Goal: Task Accomplishment & Management: Complete application form

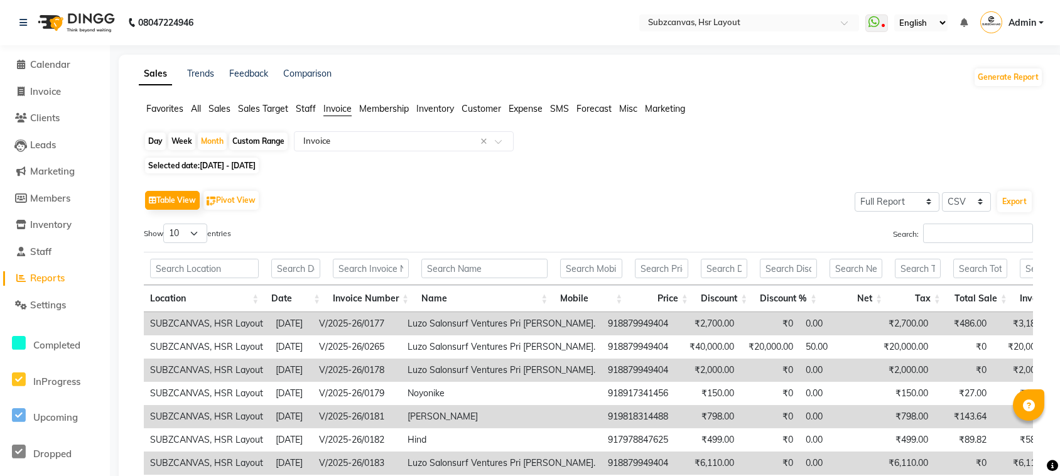
select select "full_report"
select select "csv"
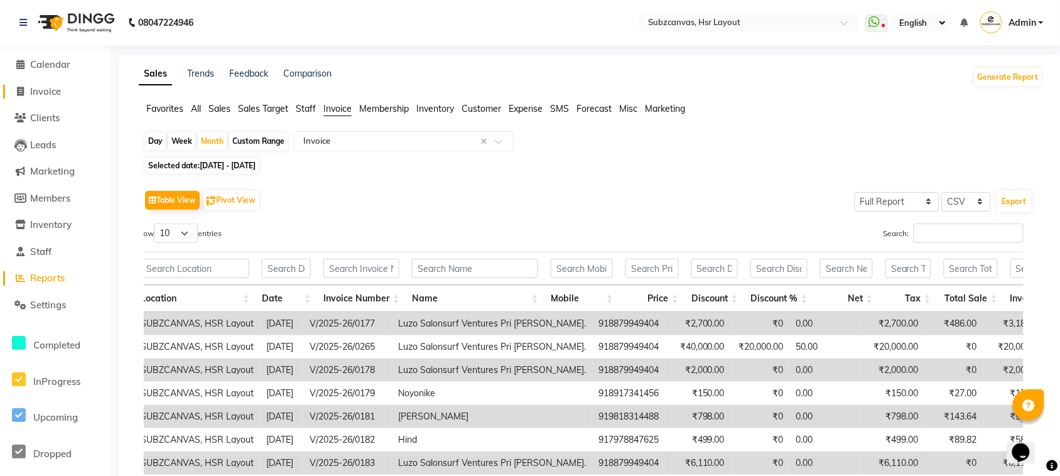
click at [47, 90] on span "Invoice" at bounding box center [45, 91] width 31 height 12
select select "service"
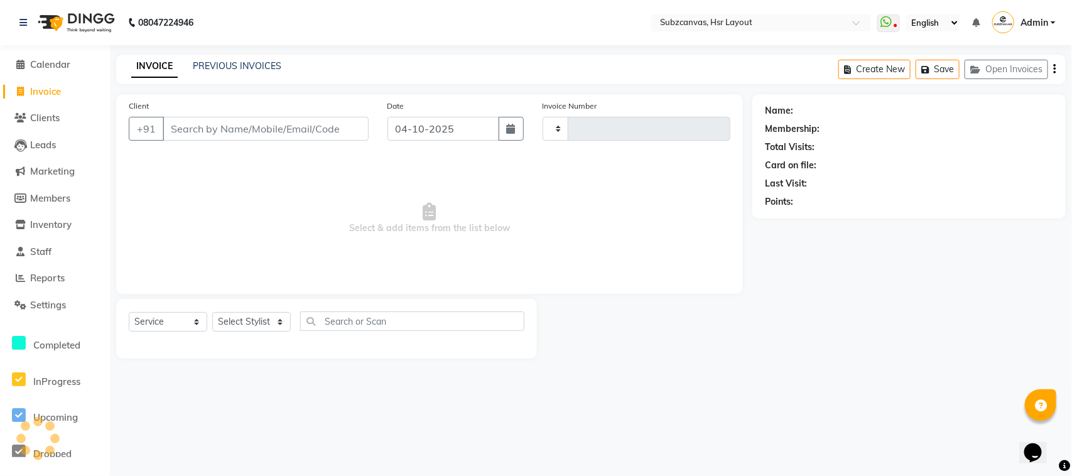
type input "0387"
select select "4894"
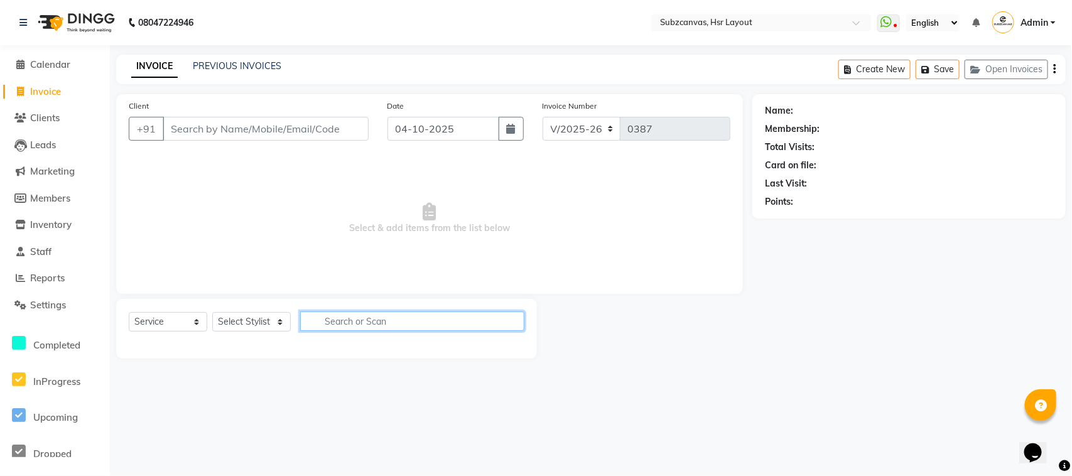
click at [357, 318] on input "text" at bounding box center [412, 320] width 224 height 19
click at [278, 324] on select "Select Stylist ANNMARY ASHA RANI JENNIFER EDWARD PRADEEP PRASHANT RISHIKA SUBHA…" at bounding box center [257, 321] width 90 height 19
select select "54336"
click at [212, 312] on select "Select Stylist ANNMARY ASHA RANI JENNIFER EDWARD PRADEEP PRASHANT RISHIKA SUBHA…" at bounding box center [257, 321] width 90 height 19
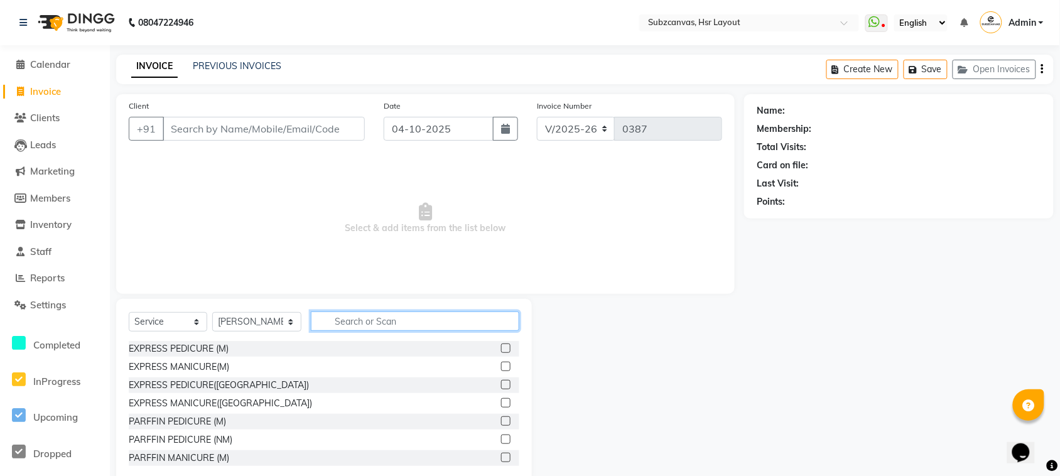
click at [316, 322] on input "text" at bounding box center [415, 320] width 208 height 19
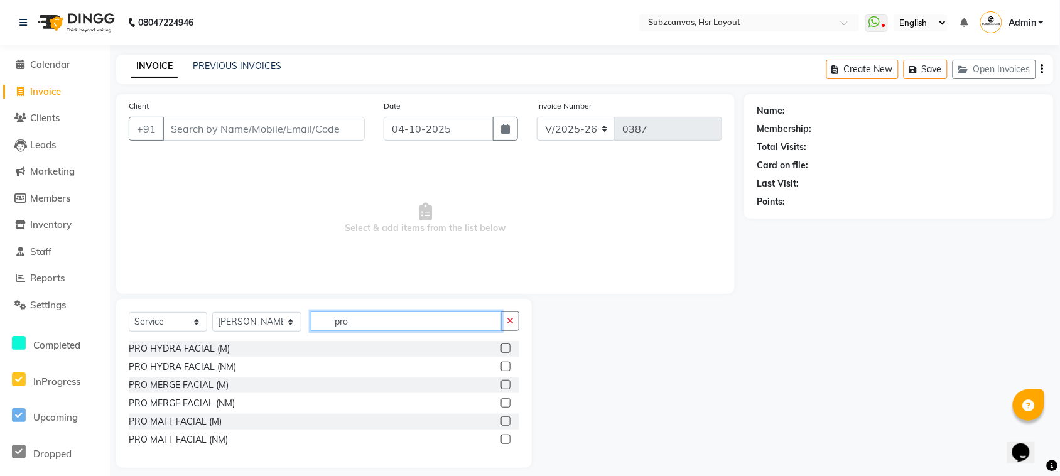
type input "pro"
click at [503, 345] on label at bounding box center [505, 347] width 9 height 9
click at [503, 345] on input "checkbox" at bounding box center [505, 349] width 8 height 8
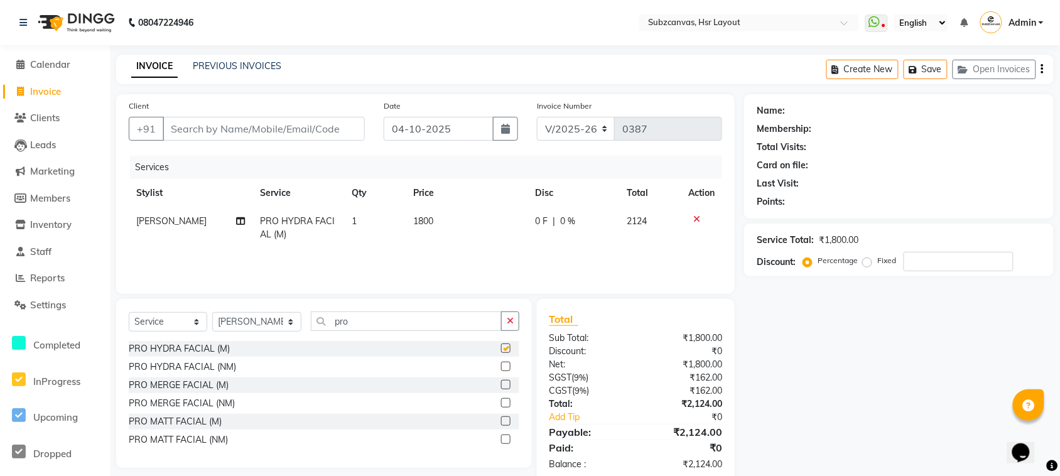
checkbox input "false"
click at [419, 317] on input "pro" at bounding box center [406, 320] width 191 height 19
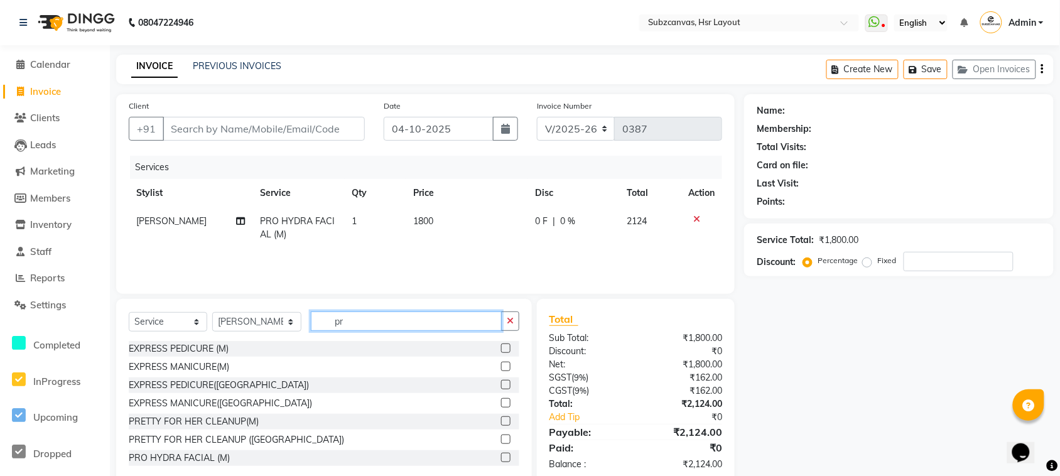
type input "p"
type input "pro"
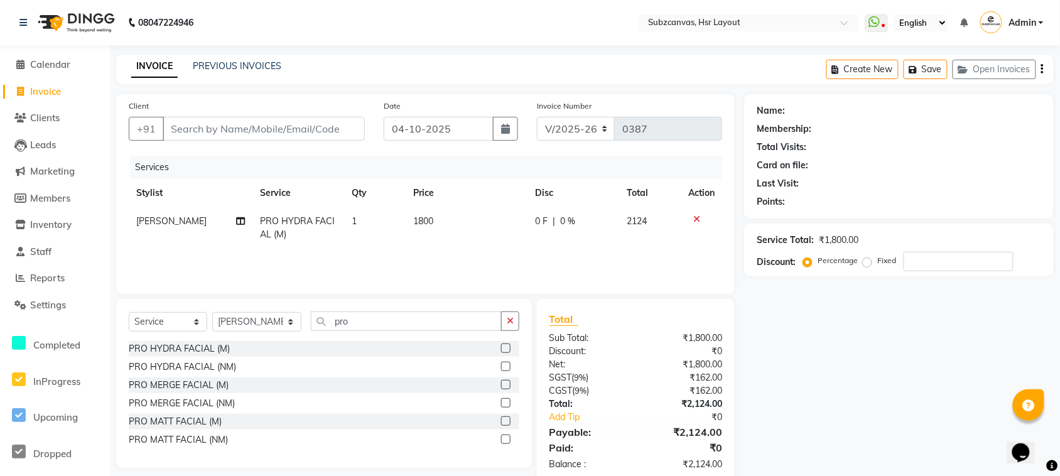
click at [509, 419] on label at bounding box center [505, 420] width 9 height 9
click at [509, 419] on input "checkbox" at bounding box center [505, 422] width 8 height 8
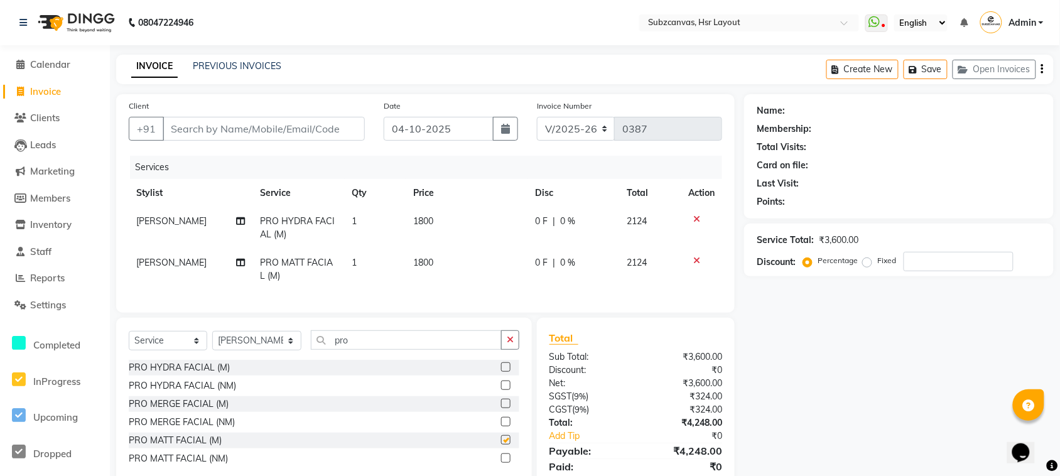
checkbox input "false"
click at [428, 347] on input "pro" at bounding box center [406, 339] width 191 height 19
type input "p"
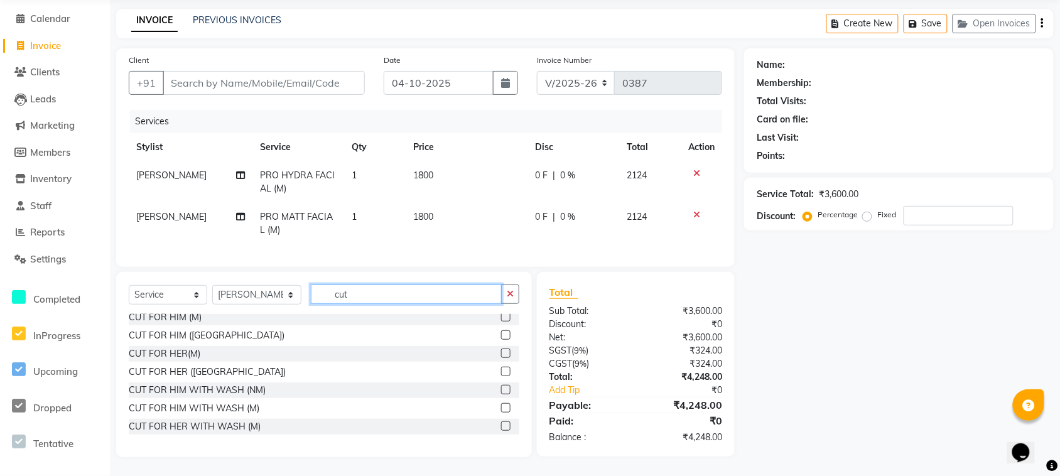
scroll to position [78, 0]
type input "cut"
click at [501, 406] on label at bounding box center [505, 406] width 9 height 9
click at [501, 406] on input "checkbox" at bounding box center [505, 407] width 8 height 8
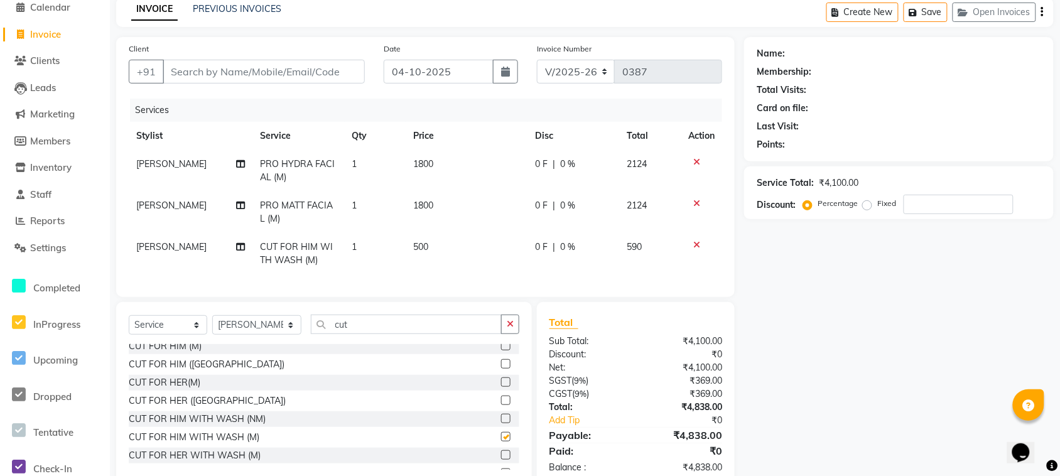
checkbox input "false"
click at [343, 333] on input "cut" at bounding box center [406, 324] width 191 height 19
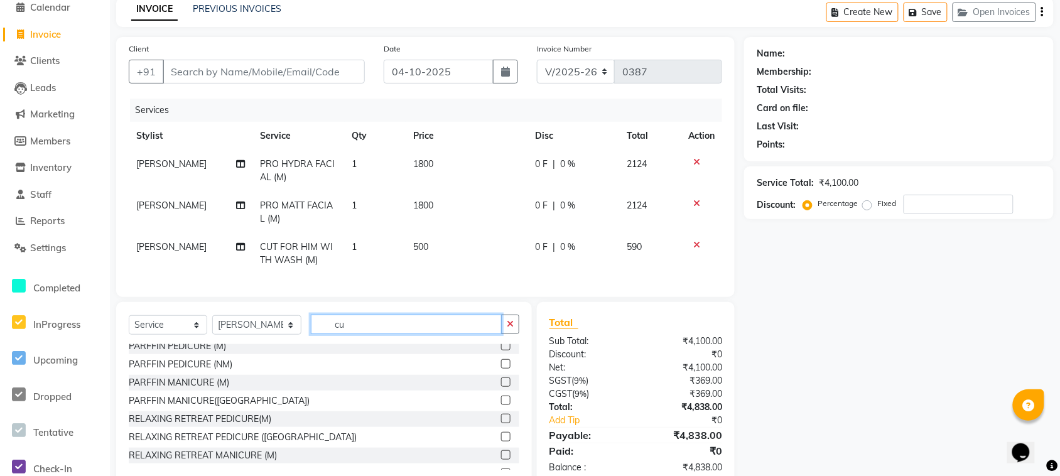
scroll to position [369, 0]
type input "c"
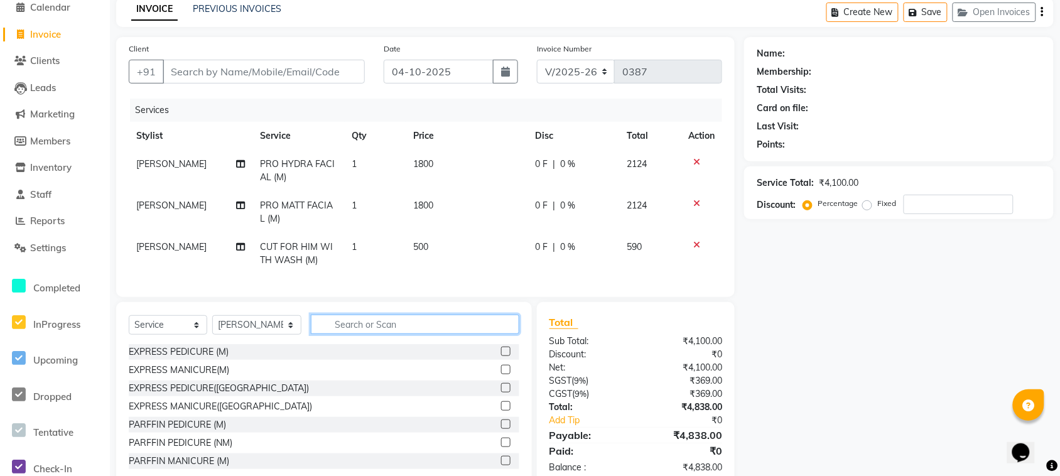
scroll to position [0, 0]
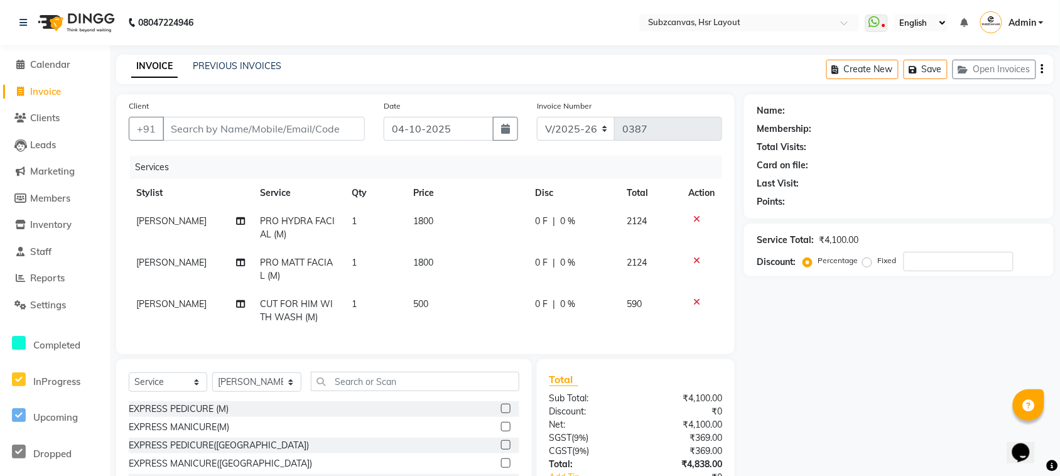
click at [501, 413] on label at bounding box center [505, 408] width 9 height 9
click at [501, 413] on input "checkbox" at bounding box center [505, 409] width 8 height 8
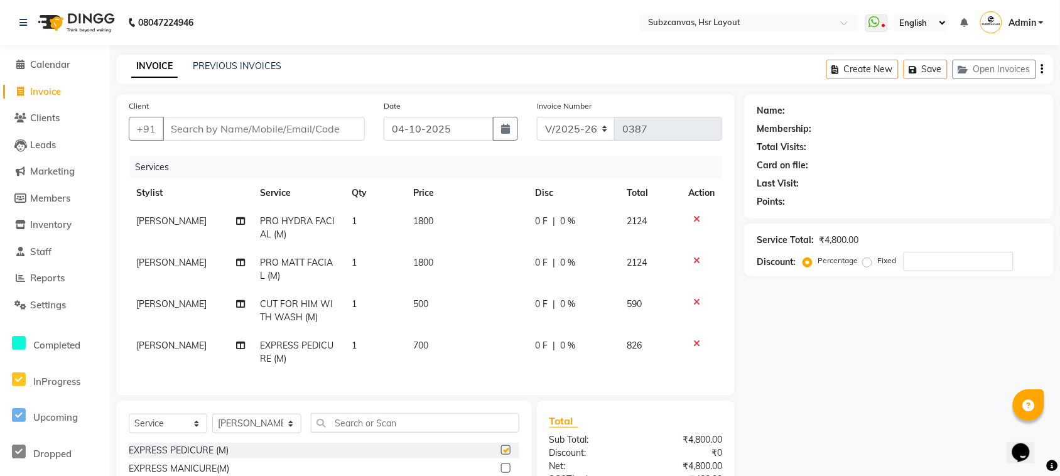
checkbox input "false"
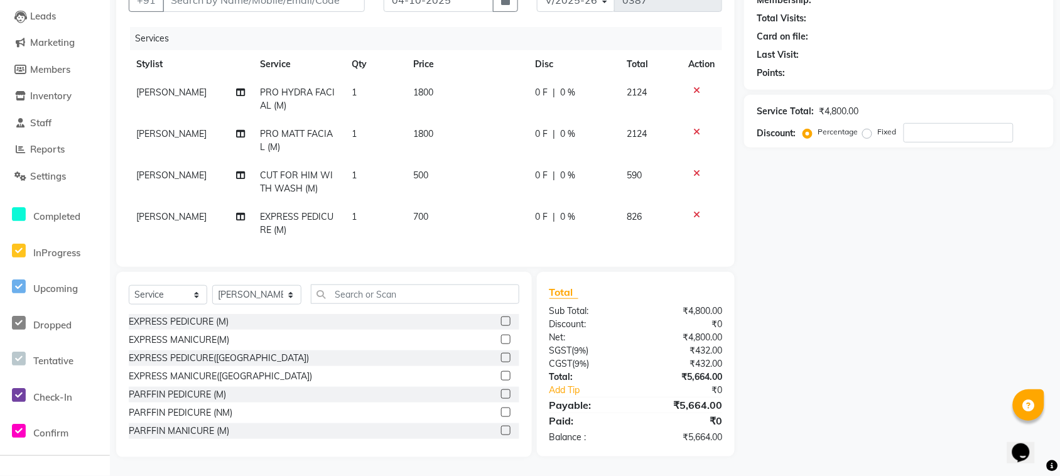
scroll to position [139, 0]
click at [501, 341] on label at bounding box center [505, 339] width 9 height 9
click at [501, 341] on input "checkbox" at bounding box center [505, 340] width 8 height 8
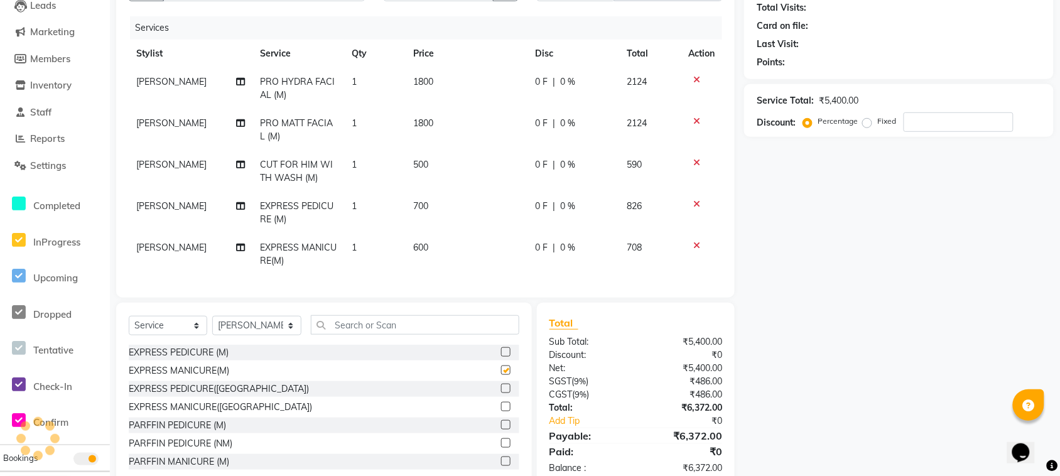
checkbox input "false"
click at [435, 205] on td "700" at bounding box center [467, 212] width 122 height 41
select select "54336"
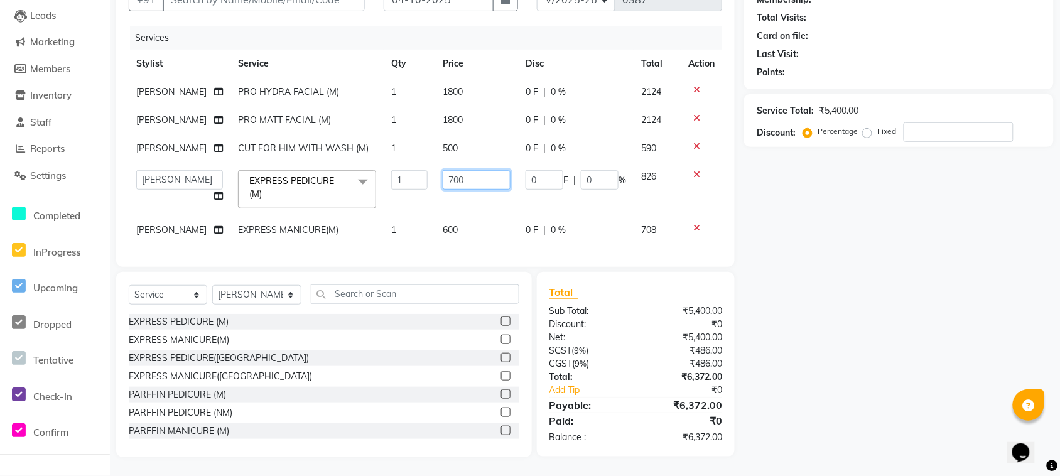
click at [485, 170] on input "700" at bounding box center [477, 179] width 68 height 19
type input "7"
type input "350"
click at [462, 198] on td "350" at bounding box center [476, 189] width 83 height 53
select select "54336"
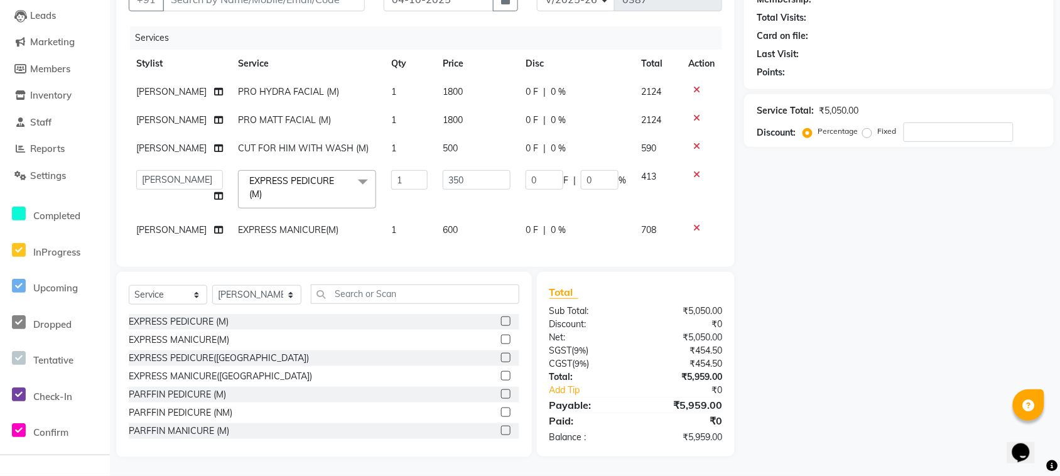
click at [462, 216] on td "600" at bounding box center [476, 230] width 83 height 28
select select "54336"
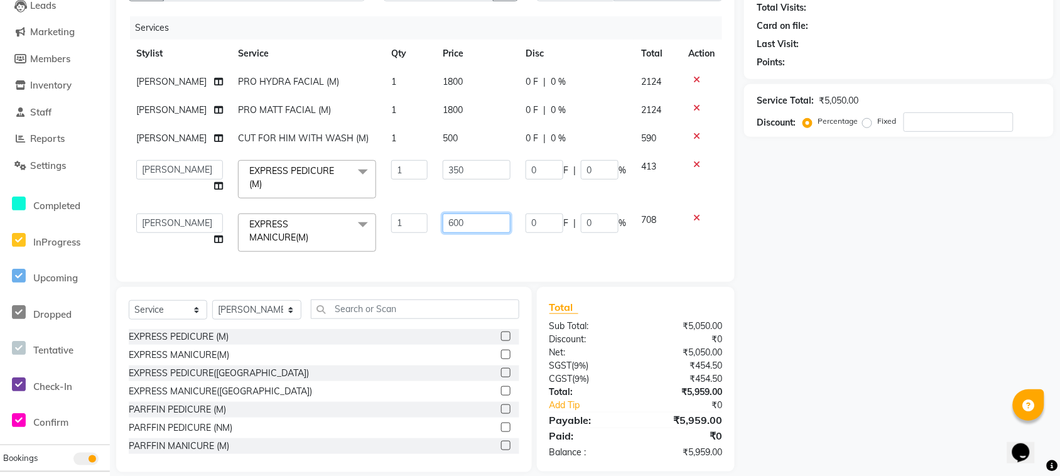
click at [463, 215] on input "600" at bounding box center [477, 223] width 68 height 19
type input "6"
type input "350"
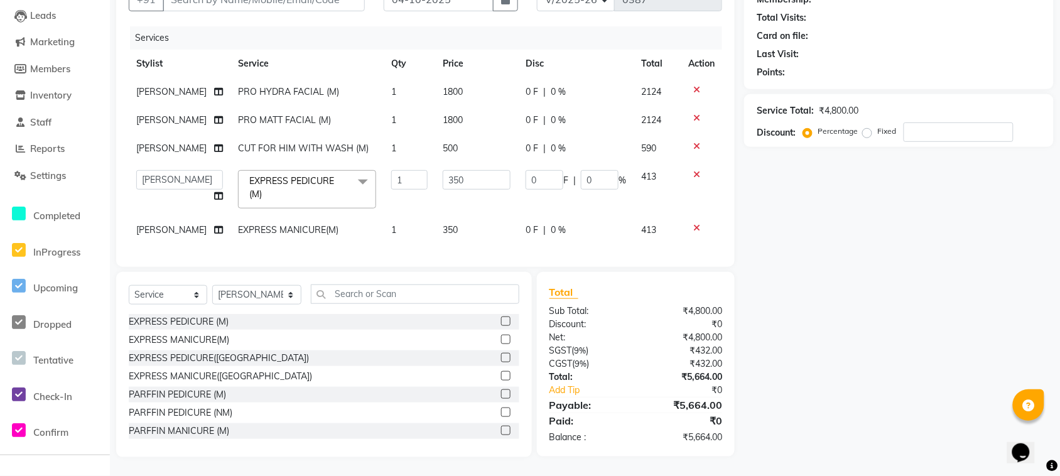
click at [392, 239] on div "Services Stylist Service Qty Price Disc Total Action RISHIKA PRO HYDRA FACIAL (…" at bounding box center [425, 140] width 593 height 228
click at [465, 109] on td "1800" at bounding box center [476, 120] width 83 height 28
select select "54336"
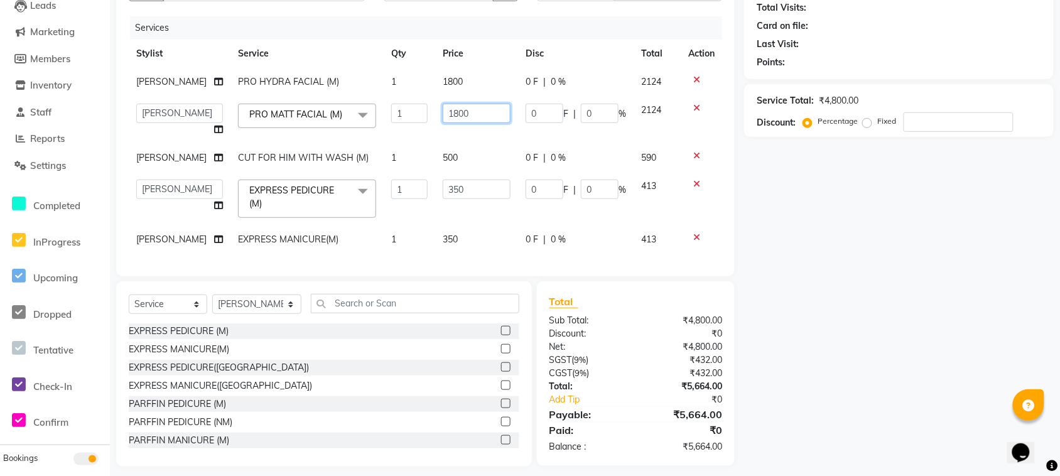
click at [478, 114] on input "1800" at bounding box center [477, 113] width 68 height 19
type input "1700"
click at [482, 132] on tbody "RISHIKA PRO HYDRA FACIAL (M) 1 1800 0 F | 0 % 2124 ANNMARY ASHA RANI JENNIFER E…" at bounding box center [425, 161] width 593 height 186
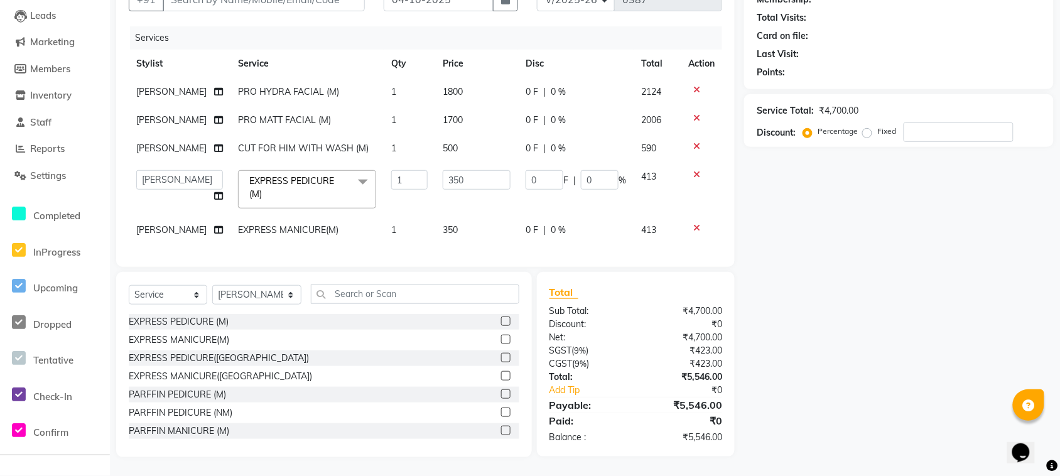
click at [457, 134] on td "500" at bounding box center [476, 148] width 83 height 28
select select "54336"
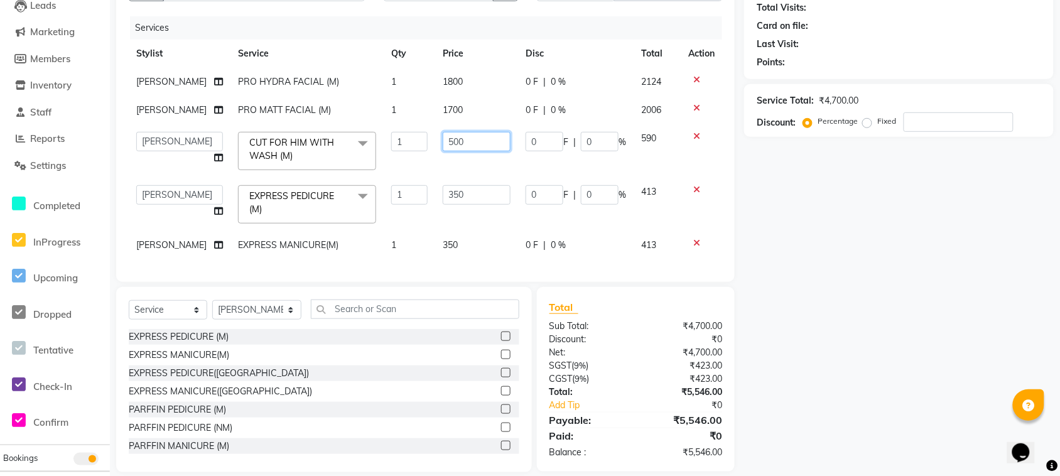
click at [459, 134] on input "500" at bounding box center [477, 141] width 68 height 19
type input "5"
type input "450"
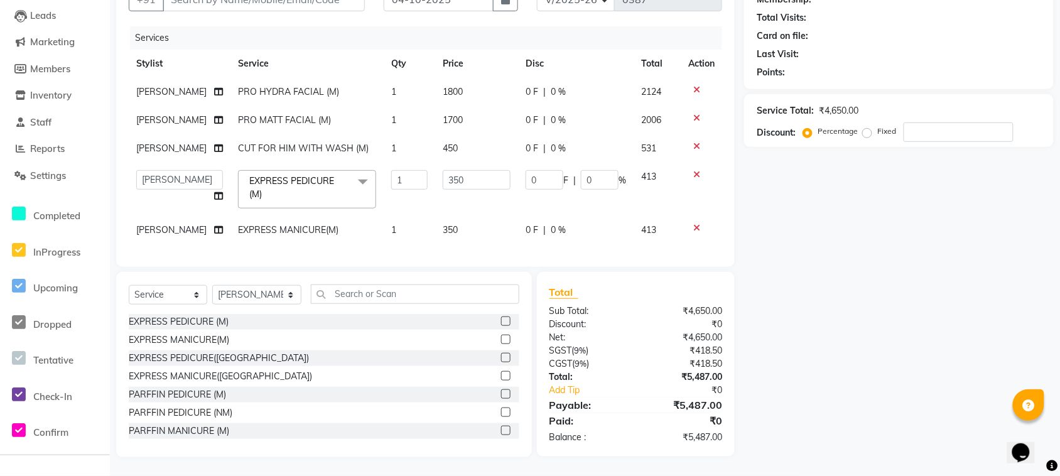
click at [491, 157] on tbody "RISHIKA PRO HYDRA FACIAL (M) 1 1800 0 F | 0 % 2124 RISHIKA PRO MATT FACIAL (M) …" at bounding box center [425, 161] width 593 height 166
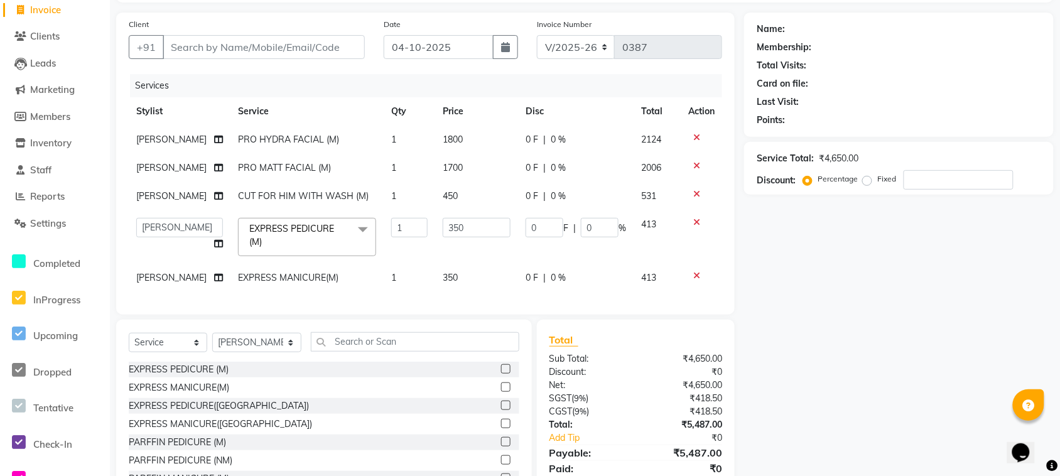
scroll to position [140, 0]
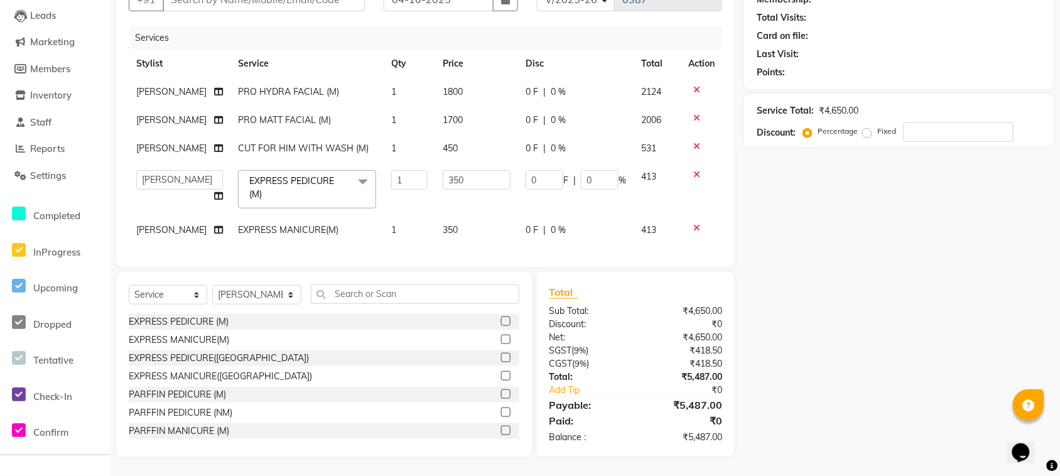
click at [457, 134] on td "450" at bounding box center [476, 148] width 83 height 28
select select "54336"
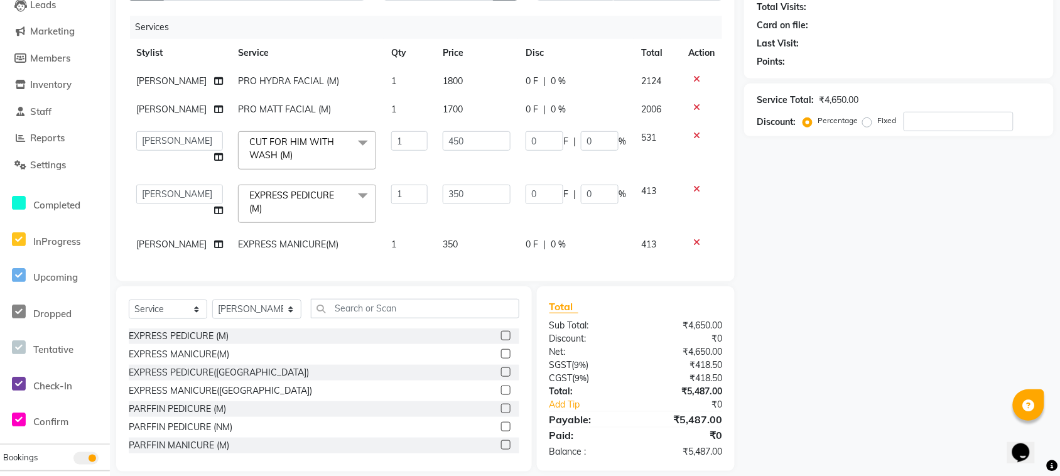
drag, startPoint x: 460, startPoint y: 67, endPoint x: 465, endPoint y: 73, distance: 7.6
click at [462, 70] on td "1800" at bounding box center [476, 81] width 83 height 28
select select "54336"
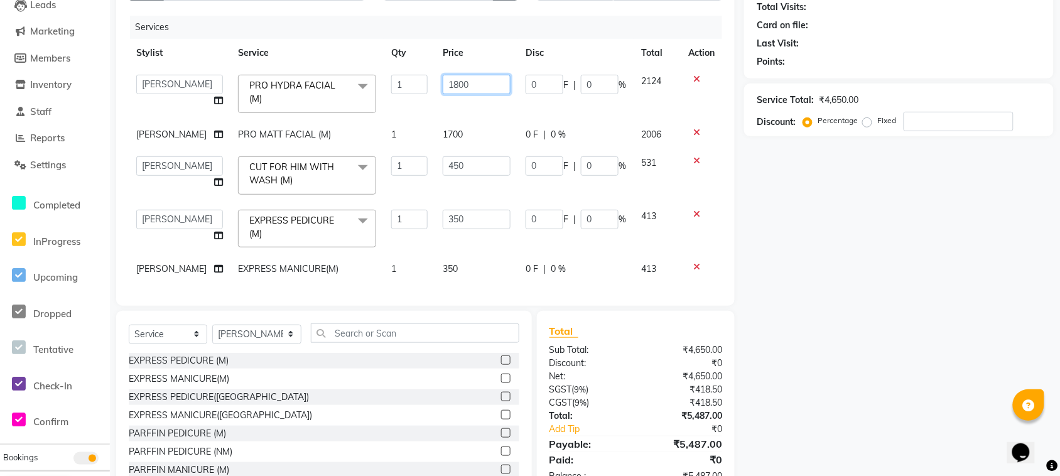
click at [466, 82] on input "1800" at bounding box center [477, 84] width 68 height 19
type input "1700"
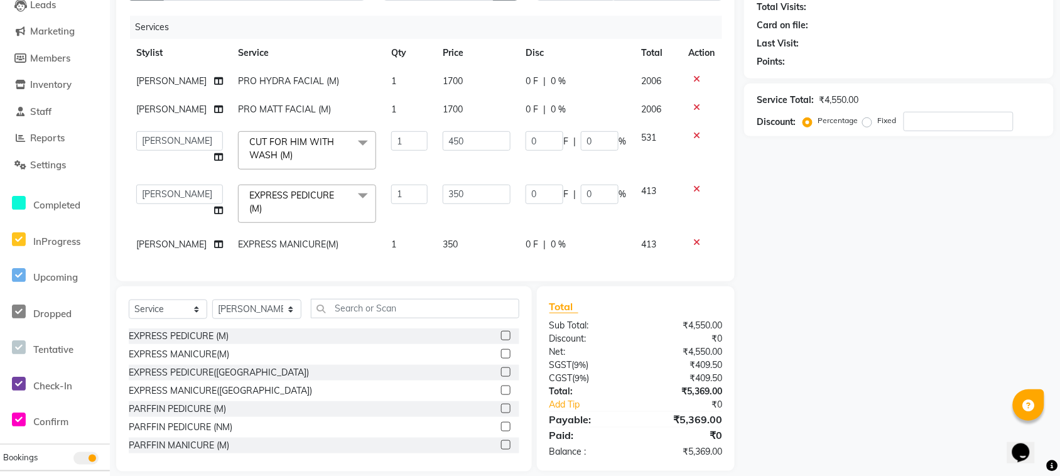
click at [473, 108] on tbody "RISHIKA PRO HYDRA FACIAL (M) 1 1700 0 F | 0 % 2006 RISHIKA PRO MATT FACIAL (M) …" at bounding box center [425, 163] width 593 height 192
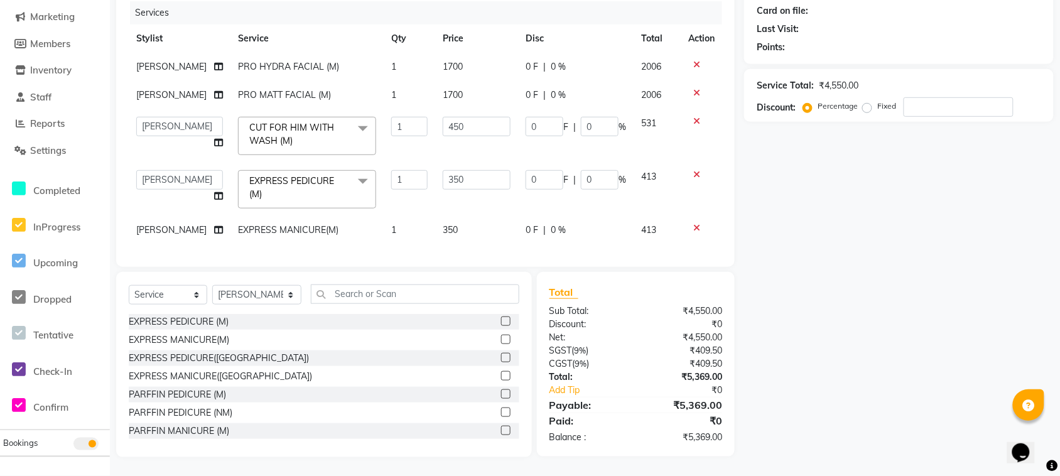
scroll to position [165, 0]
drag, startPoint x: 481, startPoint y: 178, endPoint x: 479, endPoint y: 158, distance: 20.2
click at [480, 160] on tbody "RISHIKA PRO HYDRA FACIAL (M) 1 1700 0 F | 0 % 2006 RISHIKA PRO MATT FACIAL (M) …" at bounding box center [425, 149] width 593 height 192
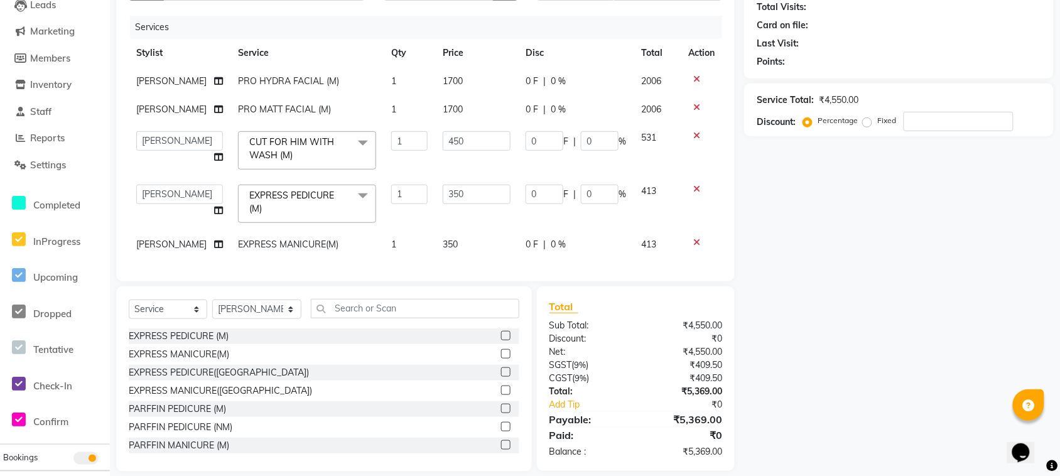
click at [697, 238] on icon at bounding box center [696, 242] width 7 height 9
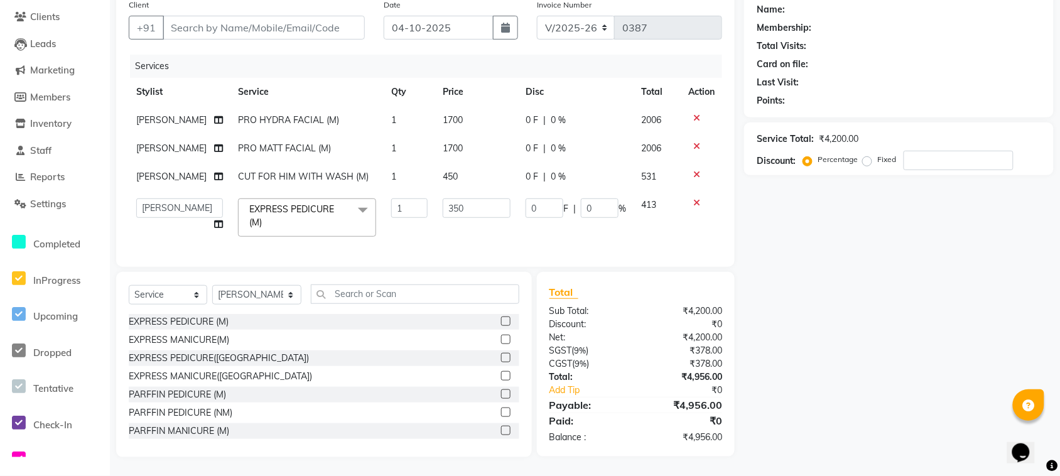
scroll to position [112, 0]
click at [456, 134] on td "1700" at bounding box center [476, 148] width 83 height 28
select select "54336"
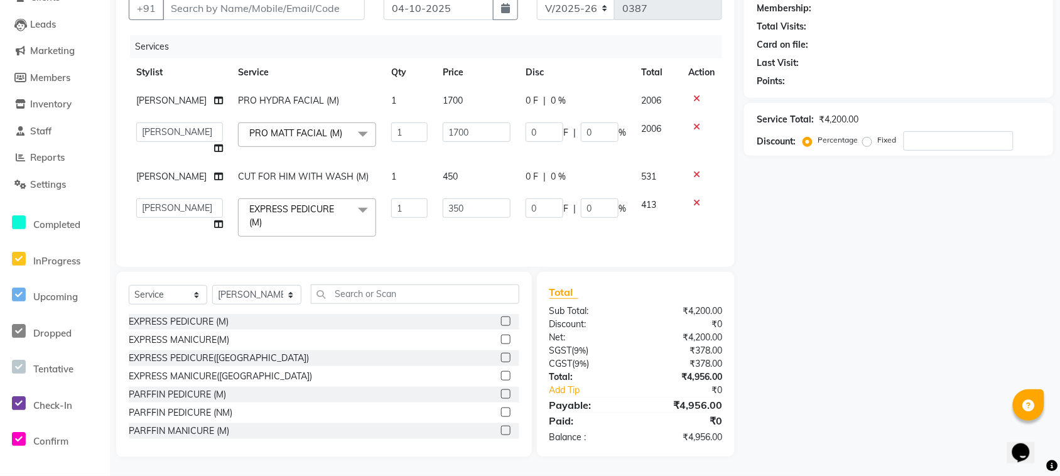
click at [466, 163] on td "450" at bounding box center [476, 177] width 83 height 28
select select "54336"
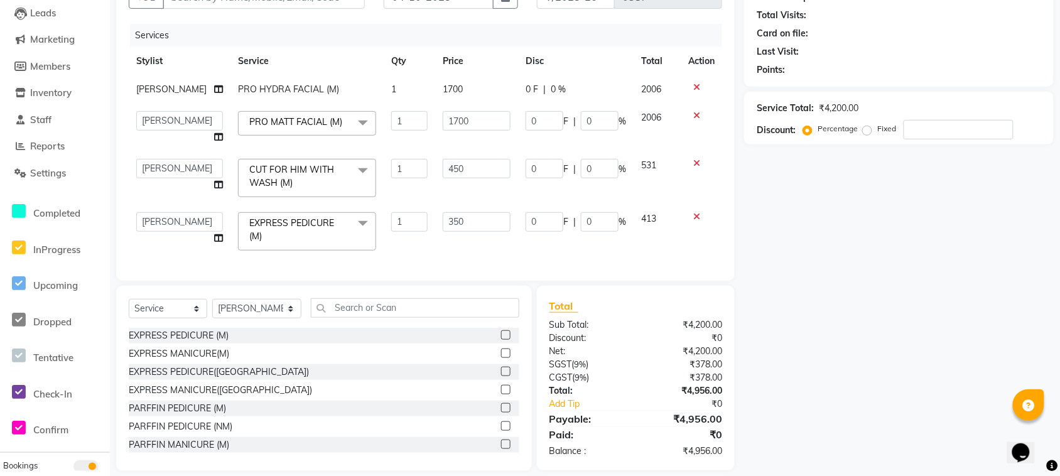
scroll to position [157, 0]
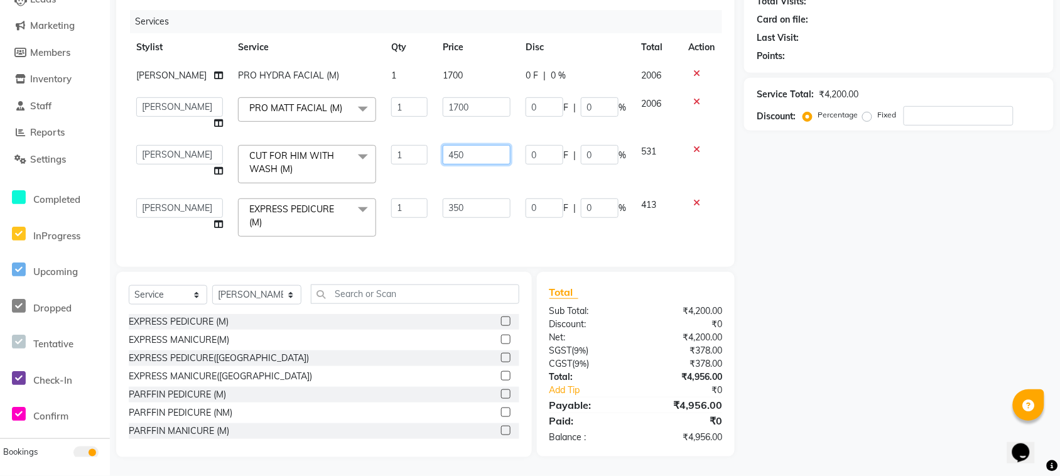
click at [468, 145] on input "450" at bounding box center [477, 154] width 68 height 19
type input "4"
type input "500"
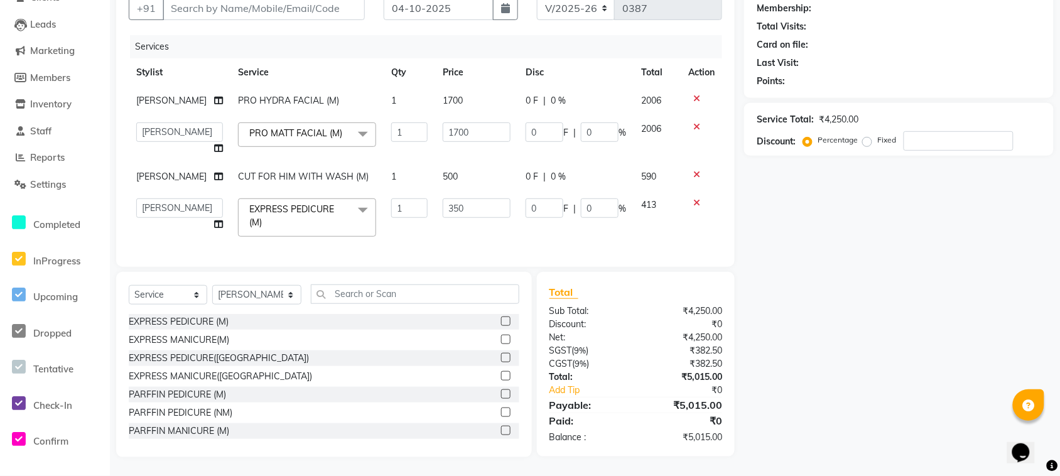
scroll to position [132, 0]
click at [435, 219] on td "350" at bounding box center [476, 217] width 83 height 53
click at [468, 198] on input "350" at bounding box center [477, 207] width 68 height 19
type input "340"
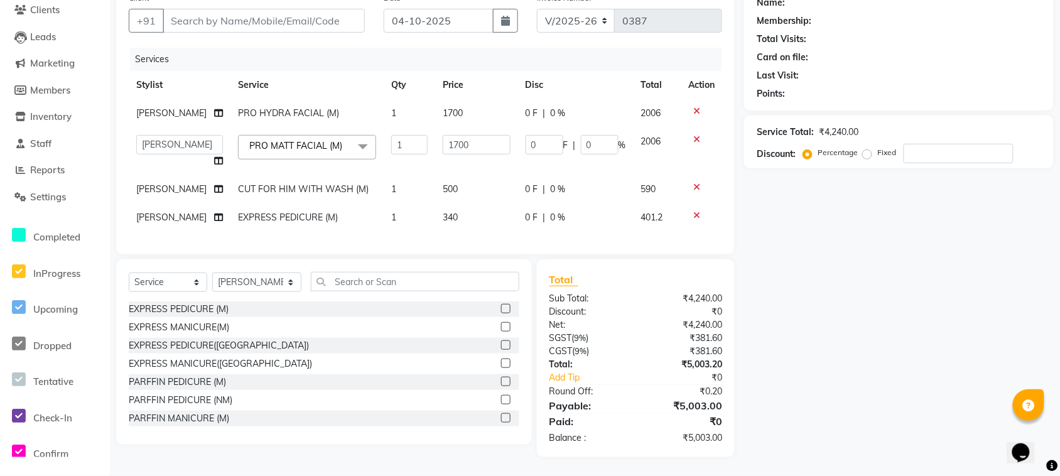
click at [485, 223] on div "Services Stylist Service Qty Price Disc Total Action RISHIKA PRO HYDRA FACIAL (…" at bounding box center [425, 145] width 593 height 194
click at [462, 205] on td "340" at bounding box center [476, 217] width 83 height 28
select select "54336"
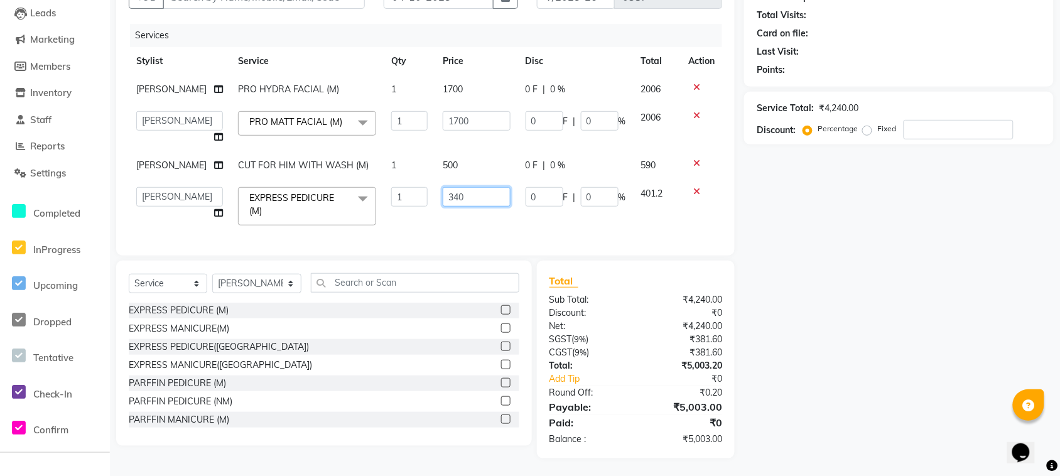
click at [465, 200] on input "340" at bounding box center [477, 196] width 68 height 19
type input "330"
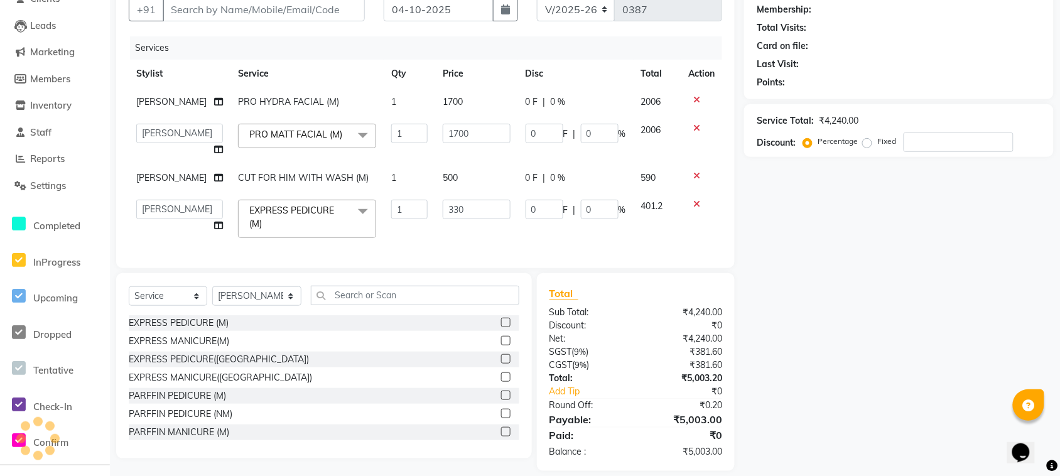
click at [479, 221] on div "Services Stylist Service Qty Price Disc Total Action RISHIKA PRO HYDRA FACIAL (…" at bounding box center [425, 145] width 593 height 219
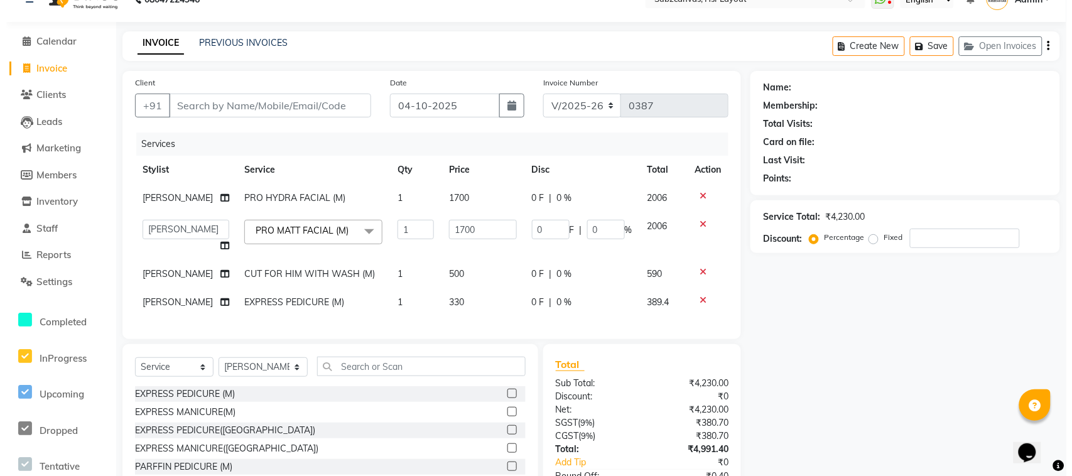
scroll to position [0, 0]
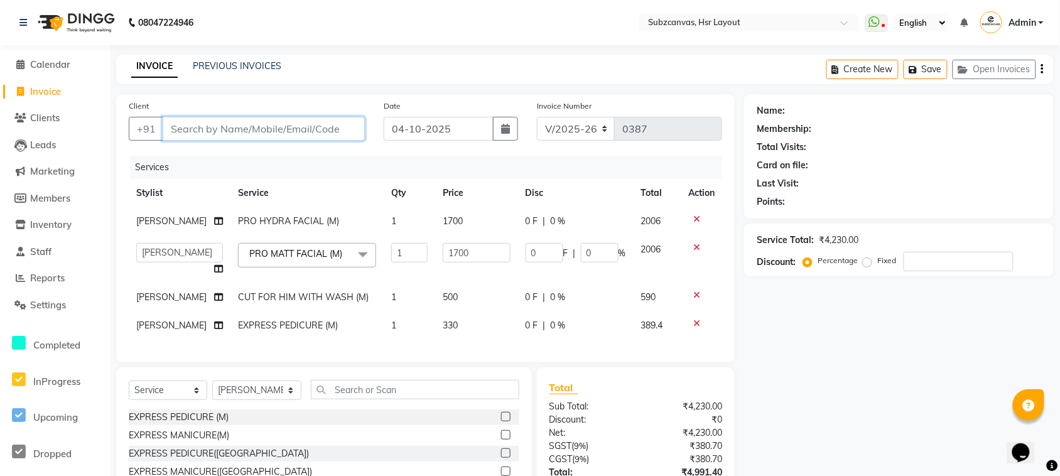
click at [219, 129] on input "Client" at bounding box center [264, 129] width 202 height 24
click at [230, 131] on input "Client" at bounding box center [264, 129] width 202 height 24
type input "8"
type input "0"
type input "8961350911"
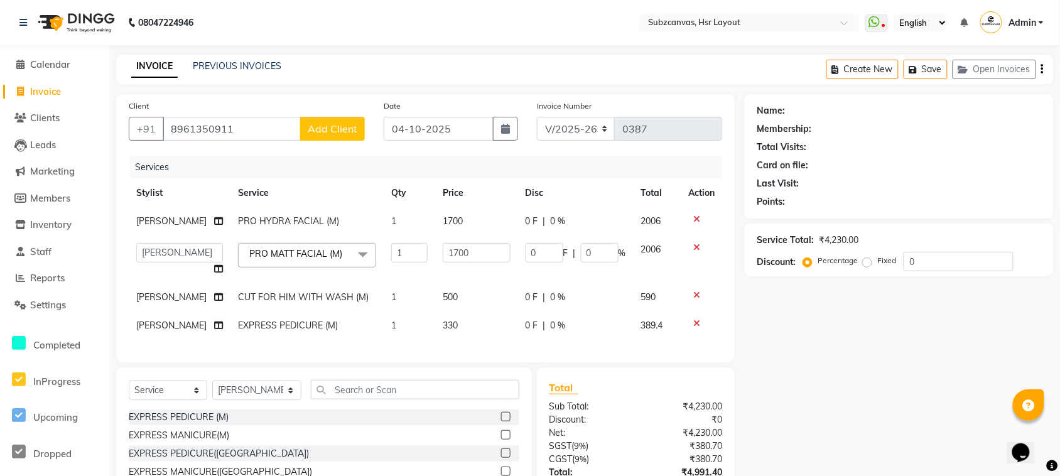
click at [343, 127] on span "Add Client" at bounding box center [333, 128] width 50 height 13
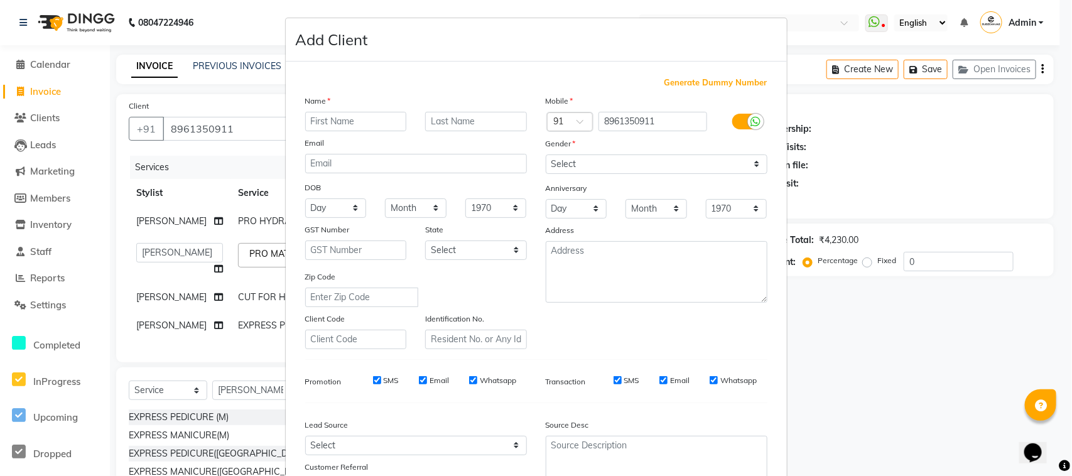
click at [343, 127] on input "text" at bounding box center [356, 121] width 102 height 19
type input "karisma"
click at [578, 163] on select "Select Male Female Other Prefer Not To Say" at bounding box center [657, 163] width 222 height 19
select select "female"
click at [546, 154] on select "Select Male Female Other Prefer Not To Say" at bounding box center [657, 163] width 222 height 19
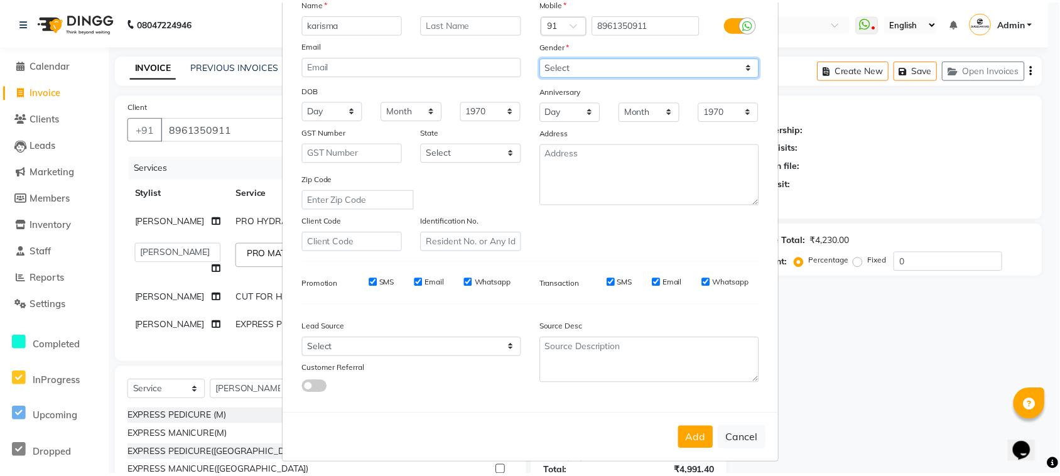
scroll to position [99, 0]
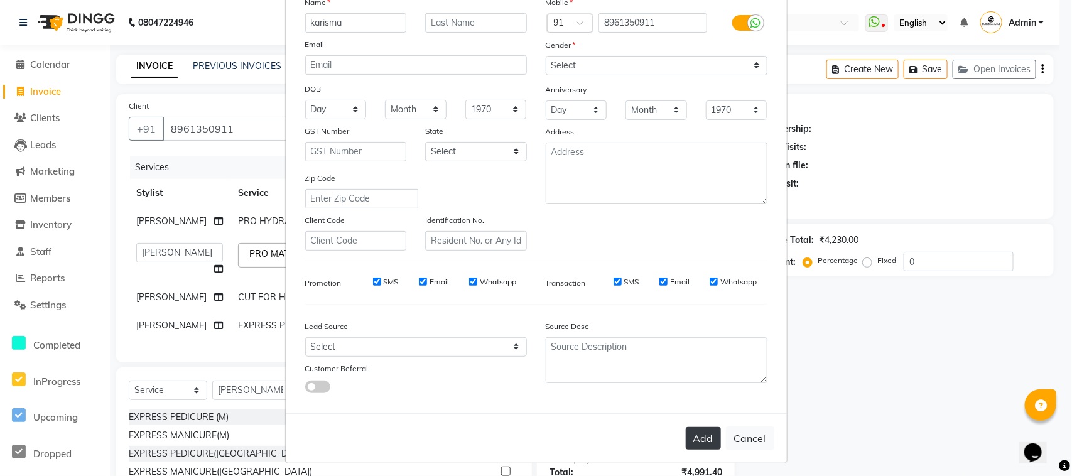
click at [698, 427] on button "Add" at bounding box center [703, 438] width 35 height 23
select select
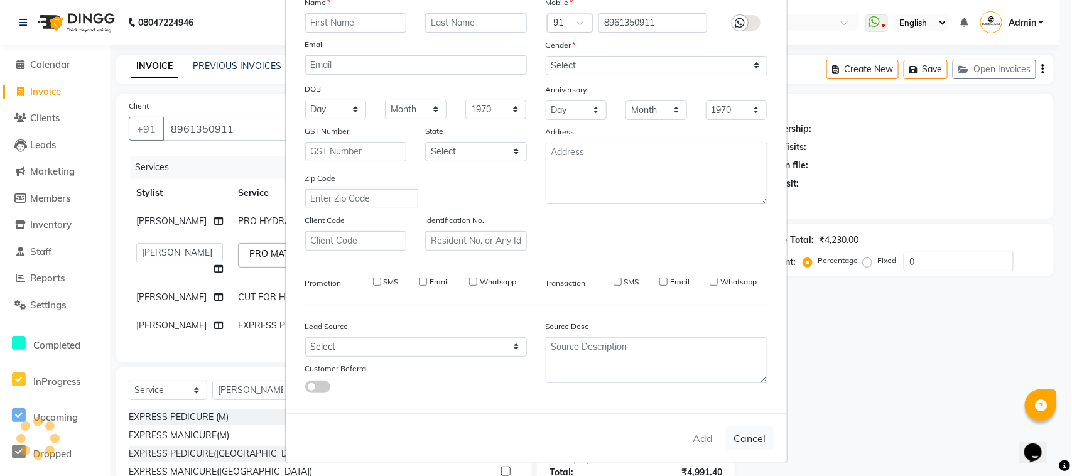
select select
checkbox input "false"
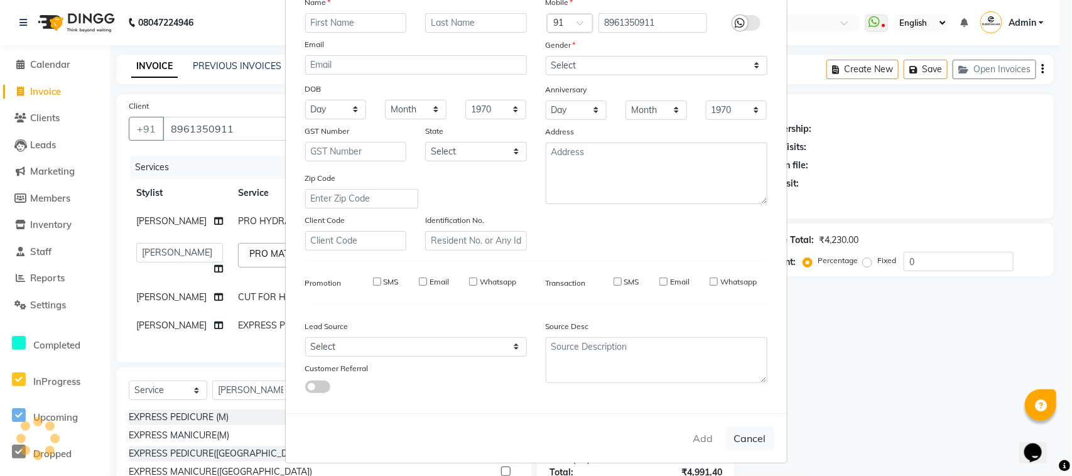
checkbox input "false"
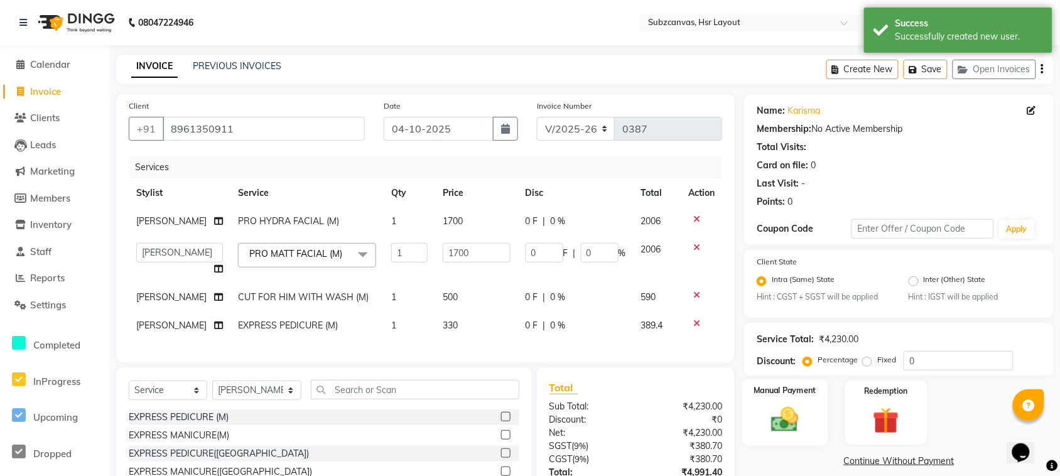
click at [773, 394] on label "Manual Payment" at bounding box center [785, 391] width 63 height 12
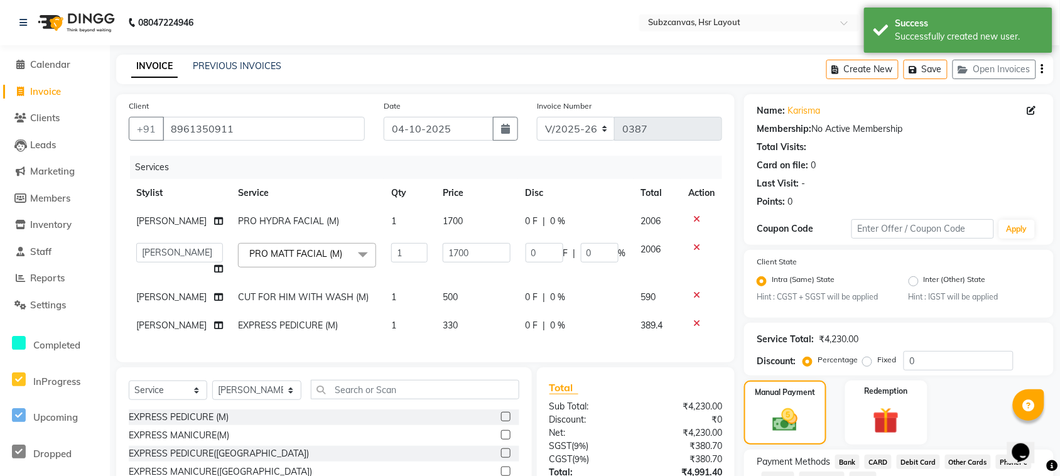
scroll to position [119, 0]
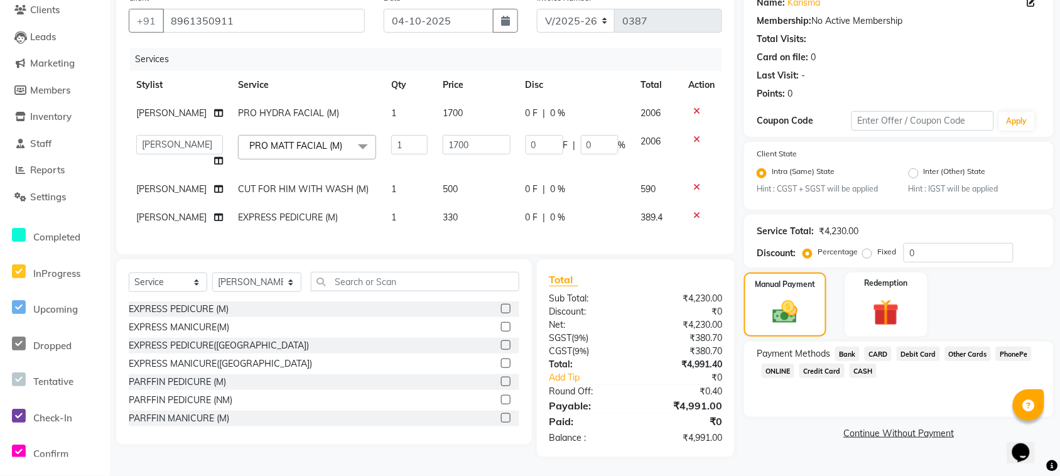
click at [784, 364] on span "ONLINE" at bounding box center [778, 371] width 33 height 14
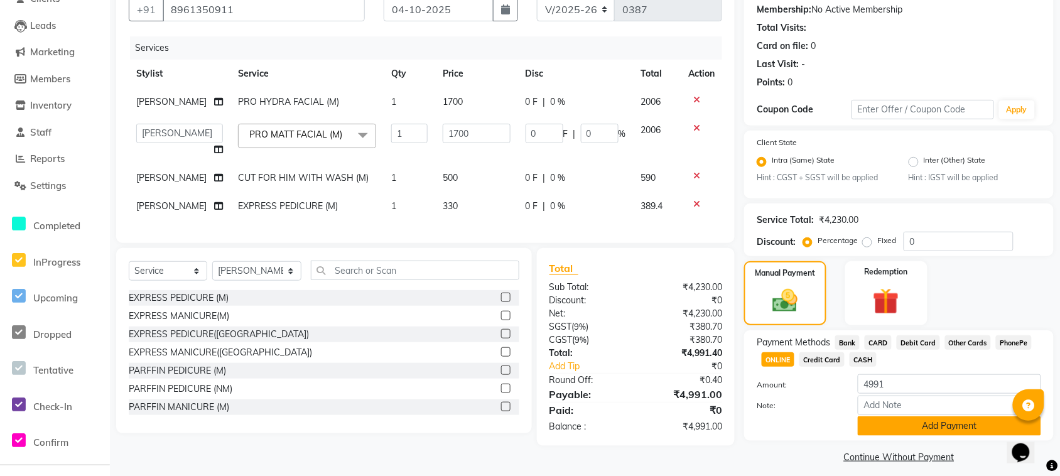
click at [945, 423] on button "Add Payment" at bounding box center [949, 425] width 183 height 19
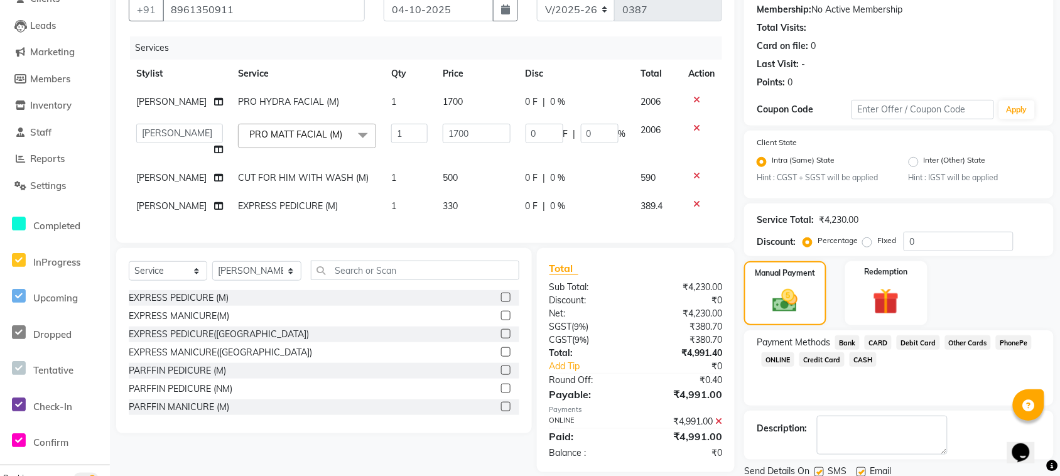
scroll to position [164, 0]
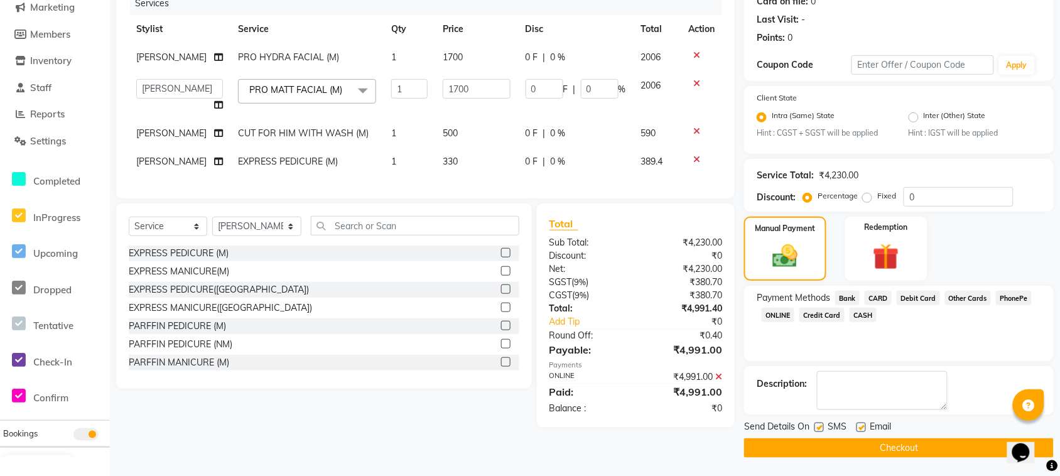
click at [937, 438] on button "Checkout" at bounding box center [899, 447] width 310 height 19
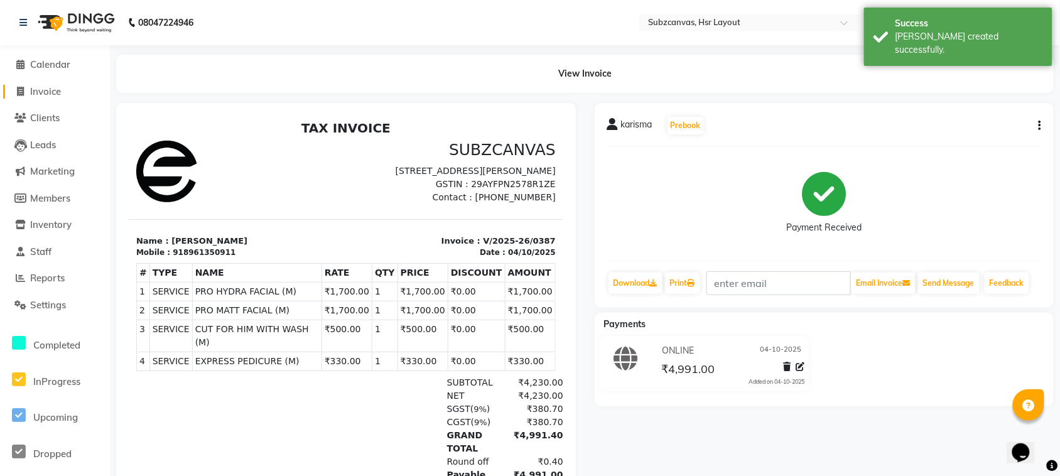
click at [33, 85] on span "Invoice" at bounding box center [45, 91] width 31 height 12
select select "service"
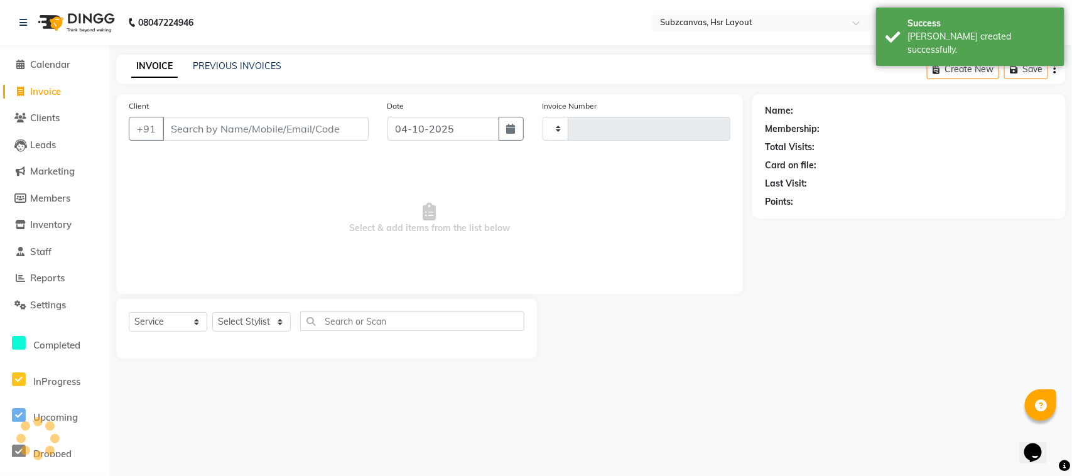
type input "0388"
select select "4894"
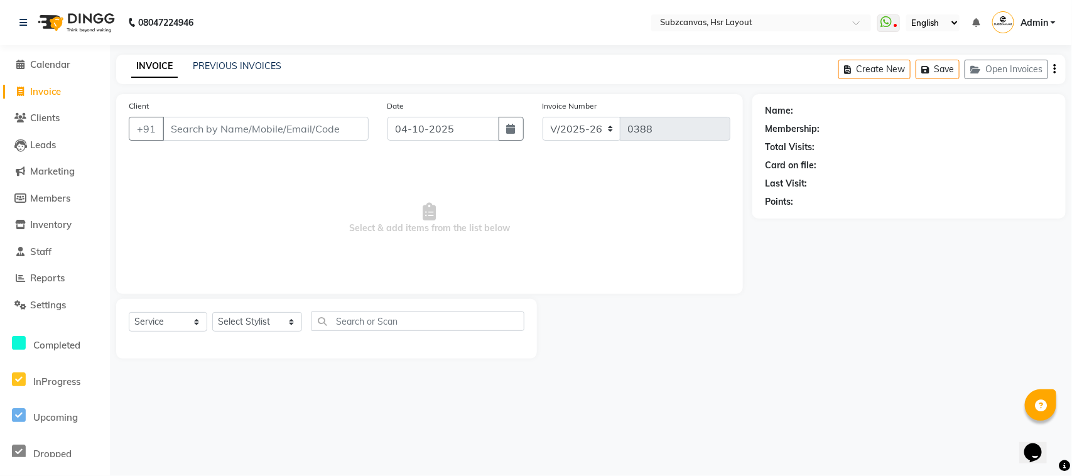
click at [160, 69] on link "INVOICE" at bounding box center [154, 66] width 46 height 23
click at [277, 68] on link "PREVIOUS INVOICES" at bounding box center [237, 65] width 89 height 11
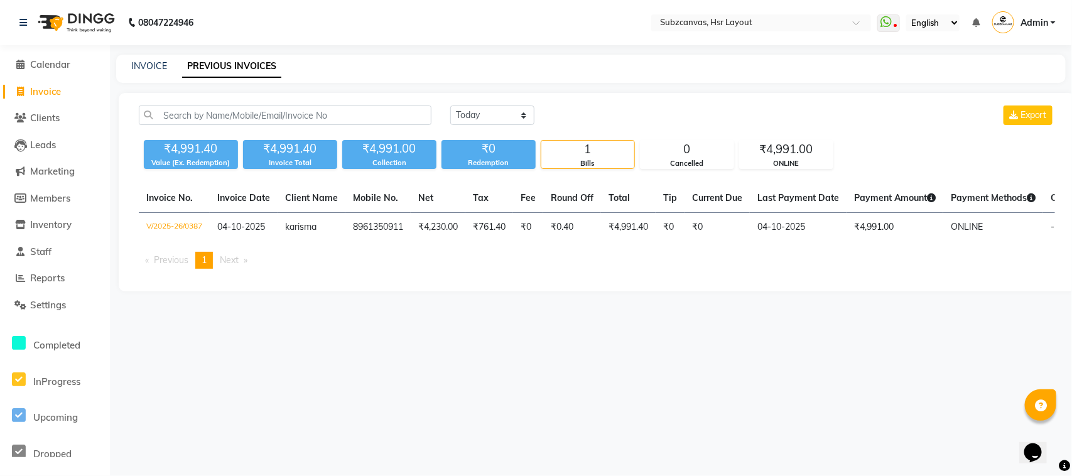
click at [70, 55] on li "Calendar" at bounding box center [55, 64] width 110 height 27
click at [63, 66] on span "Calendar" at bounding box center [50, 64] width 40 height 12
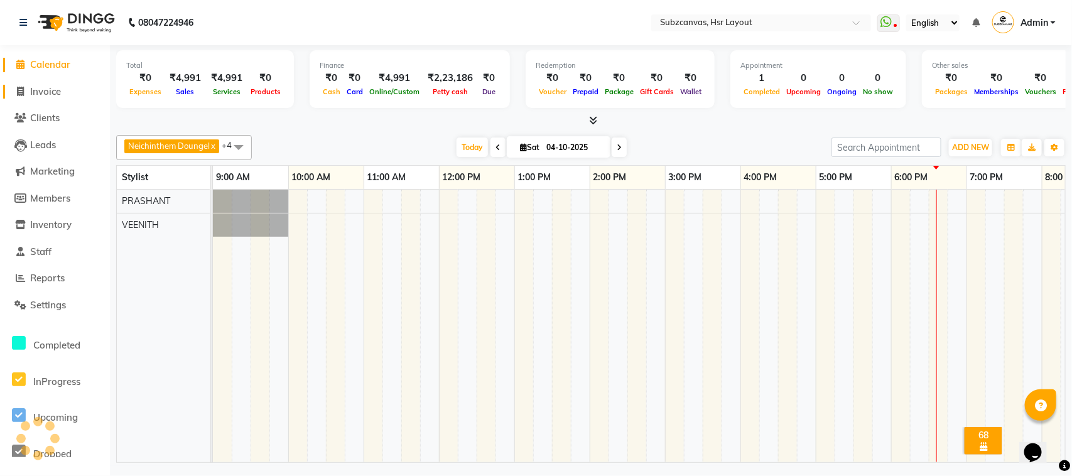
click at [48, 98] on link "Invoice" at bounding box center [55, 92] width 104 height 14
select select "service"
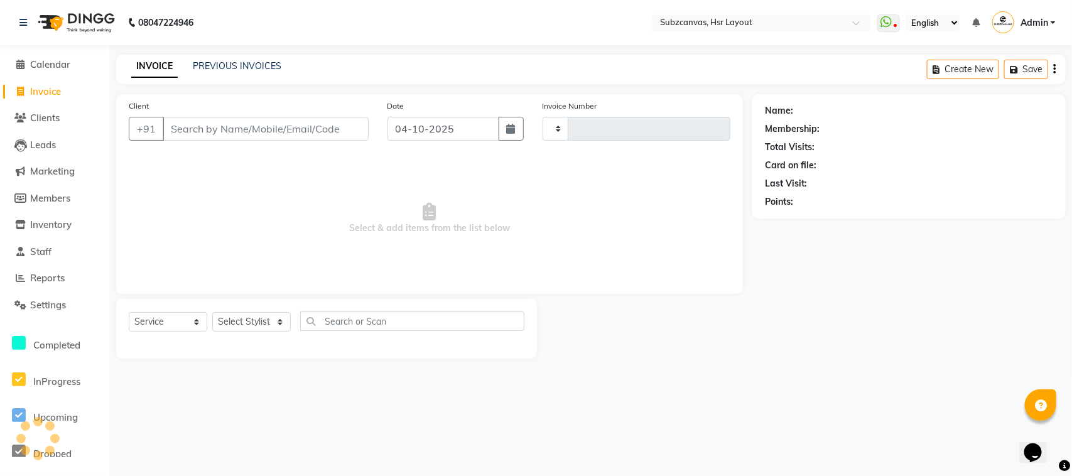
type input "0388"
select select "4894"
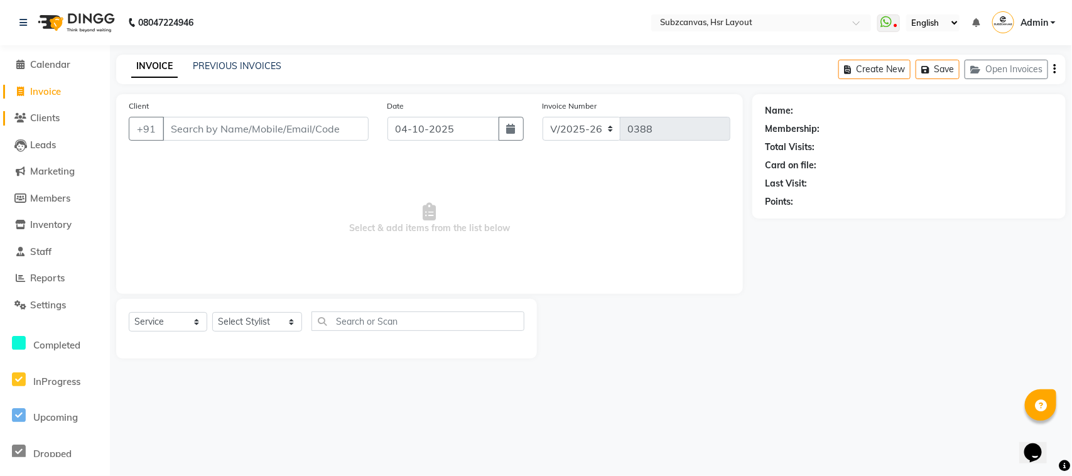
click at [55, 122] on span "Clients" at bounding box center [45, 118] width 30 height 12
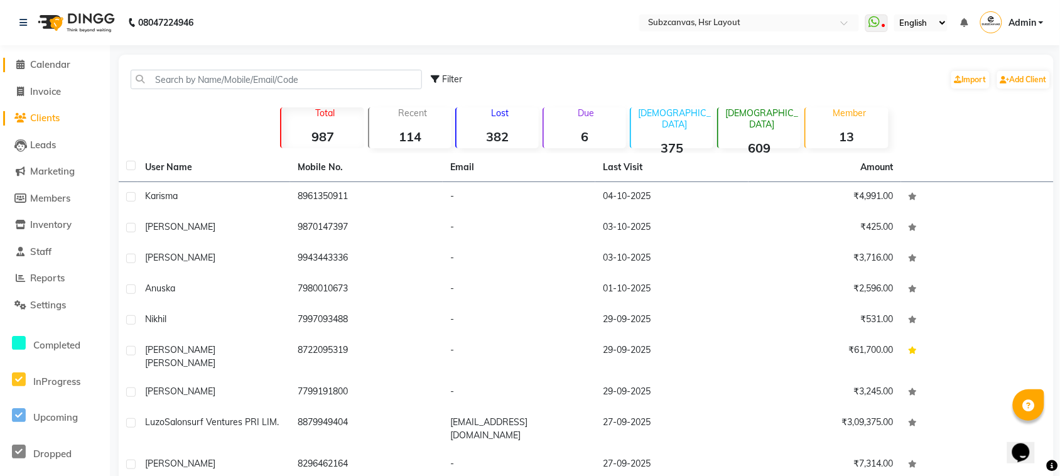
click at [70, 61] on span "Calendar" at bounding box center [50, 64] width 40 height 12
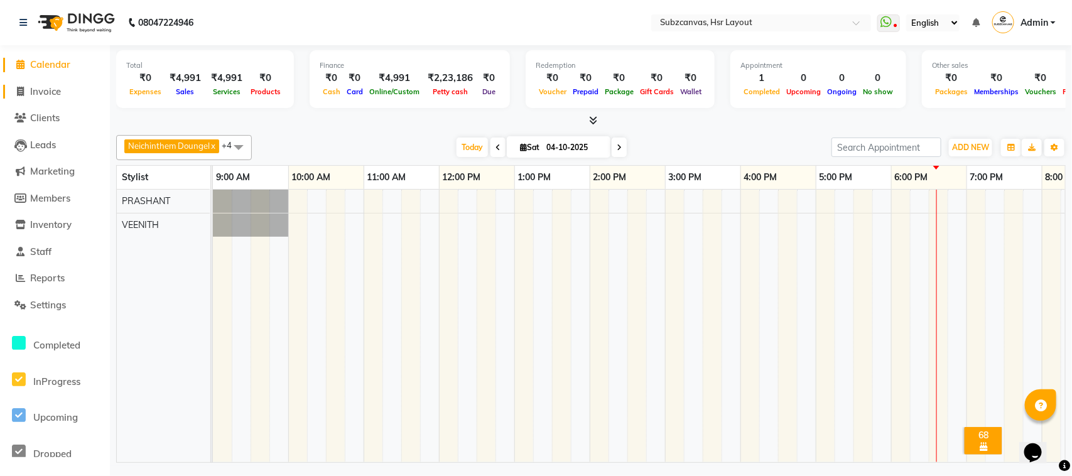
click at [51, 85] on li "Invoice" at bounding box center [55, 91] width 110 height 27
click at [51, 89] on span "Invoice" at bounding box center [45, 91] width 31 height 12
select select "service"
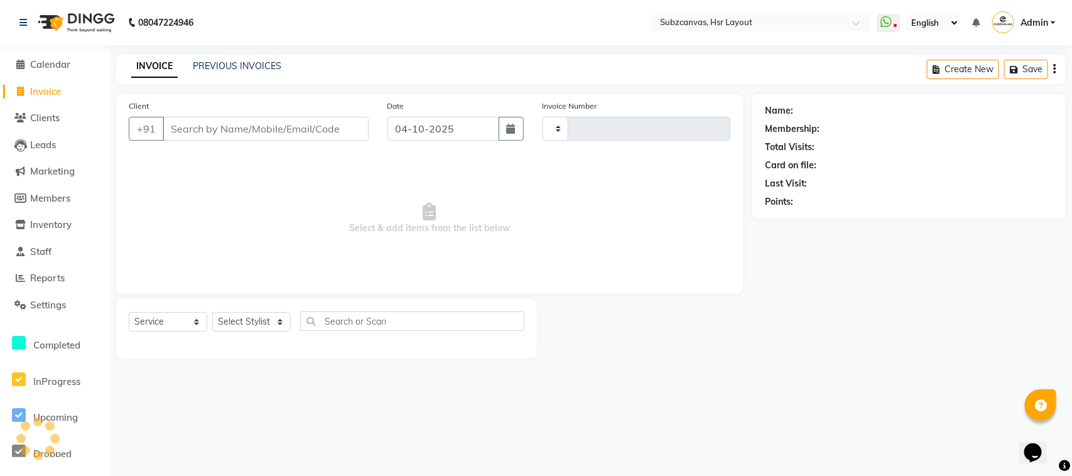
type input "0388"
select select "4894"
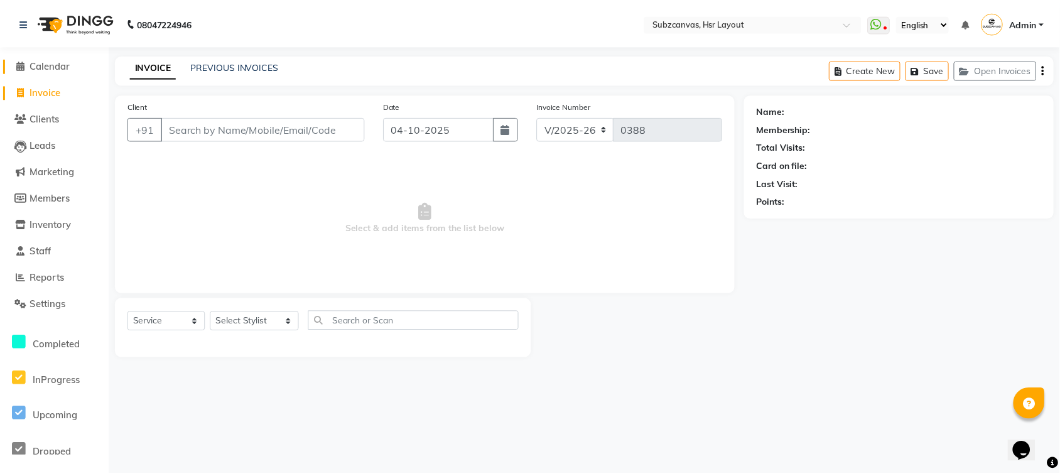
scroll to position [78, 0]
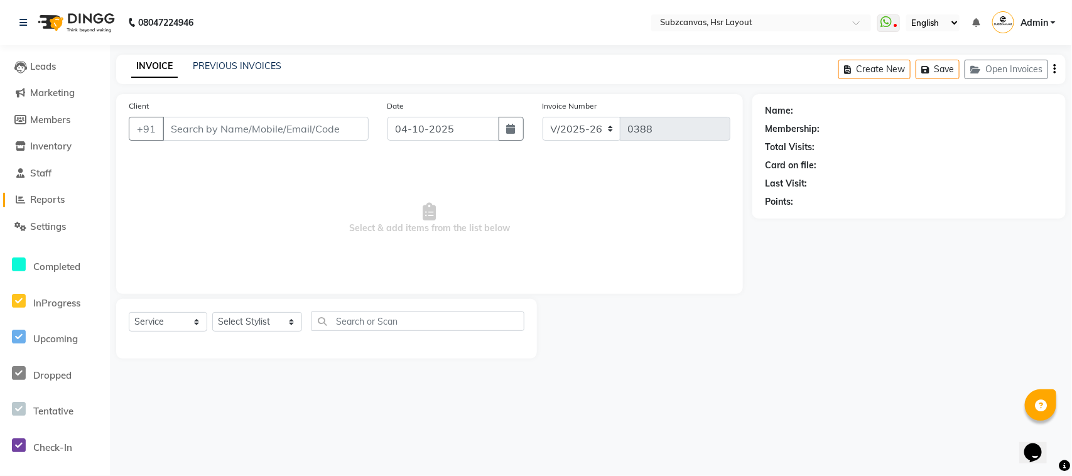
click at [63, 201] on span "Reports" at bounding box center [47, 199] width 35 height 12
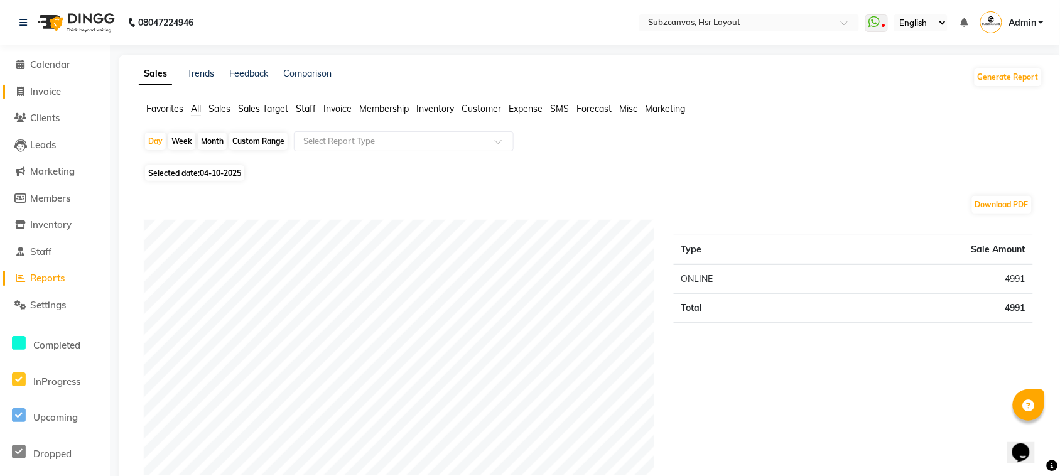
click at [61, 90] on span "Invoice" at bounding box center [45, 91] width 31 height 12
select select "service"
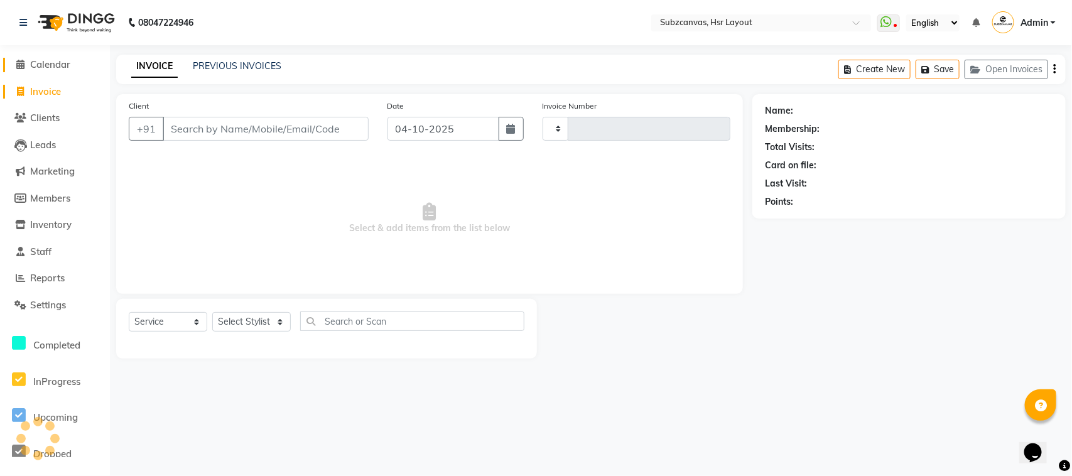
type input "0388"
select select "4894"
click at [261, 69] on link "PREVIOUS INVOICES" at bounding box center [237, 65] width 89 height 11
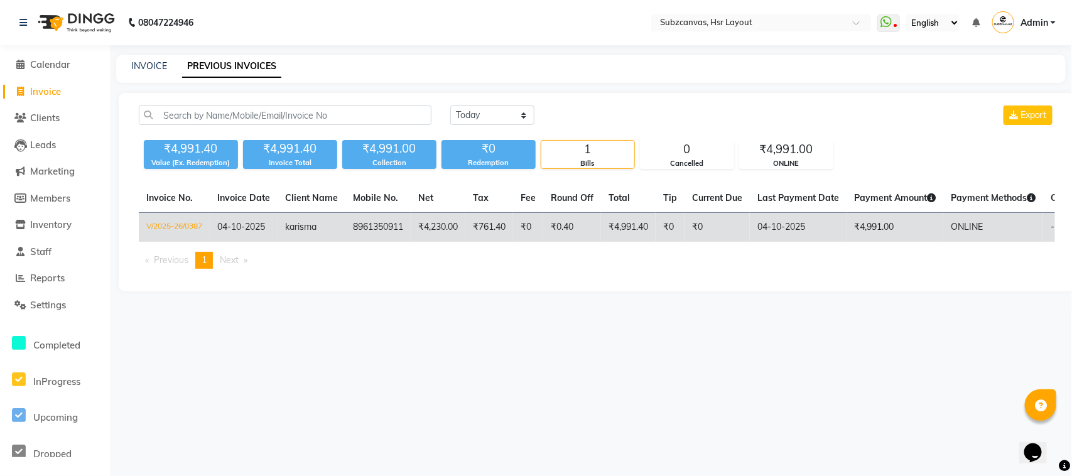
click at [165, 236] on td "V/2025-26/0387" at bounding box center [174, 228] width 71 height 30
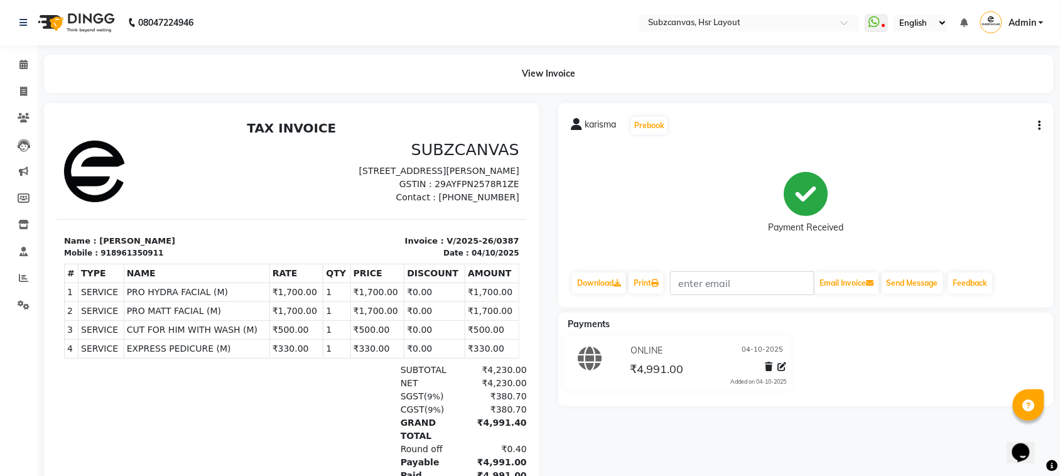
click at [67, 114] on div at bounding box center [291, 340] width 495 height 474
click at [921, 286] on button "Send Message" at bounding box center [913, 283] width 62 height 21
click at [30, 73] on link "Calendar" at bounding box center [19, 65] width 30 height 21
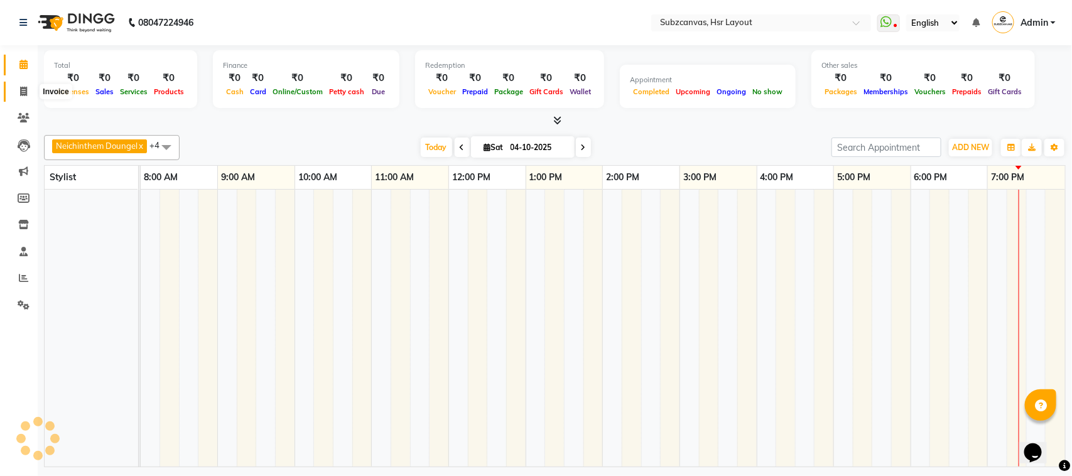
click at [25, 93] on icon at bounding box center [23, 91] width 7 height 9
select select "service"
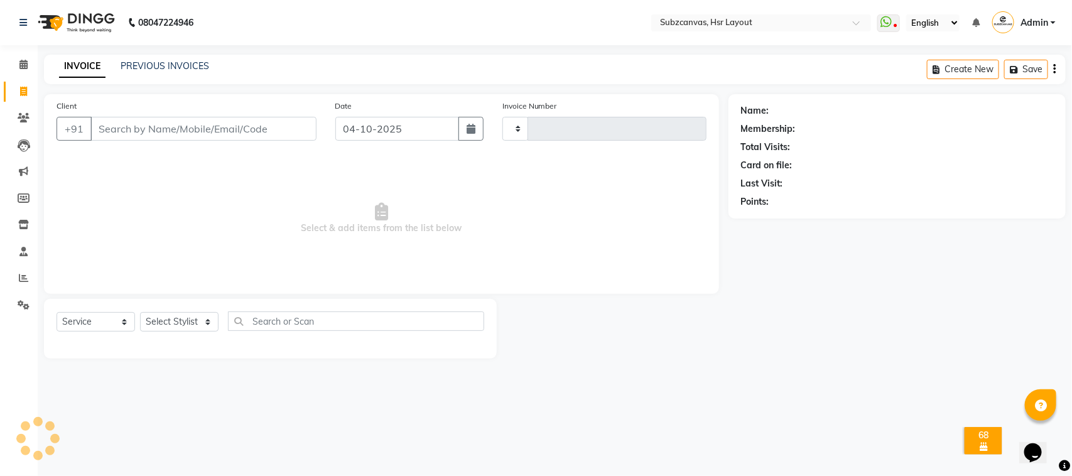
type input "0388"
select select "4894"
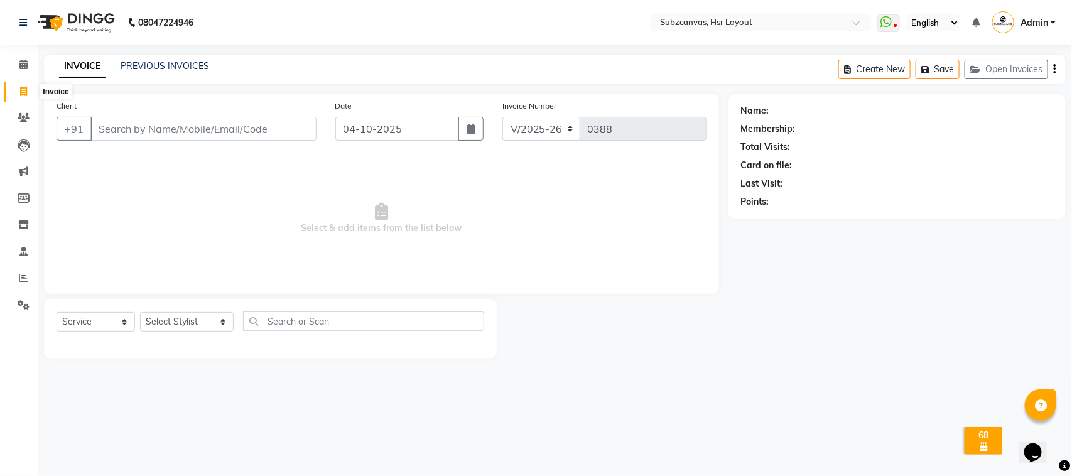
click at [29, 90] on span at bounding box center [24, 92] width 22 height 14
select select "service"
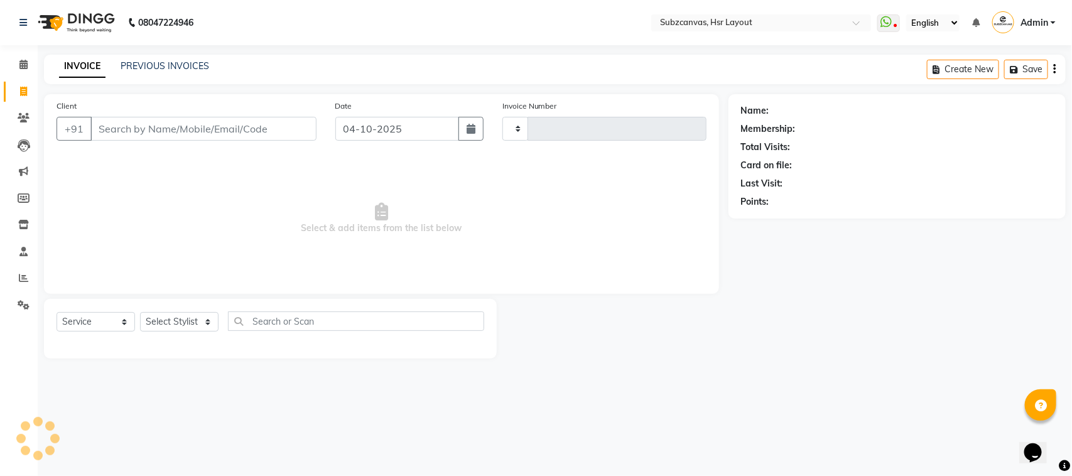
type input "0388"
select select "4894"
